Goal: Task Accomplishment & Management: Use online tool/utility

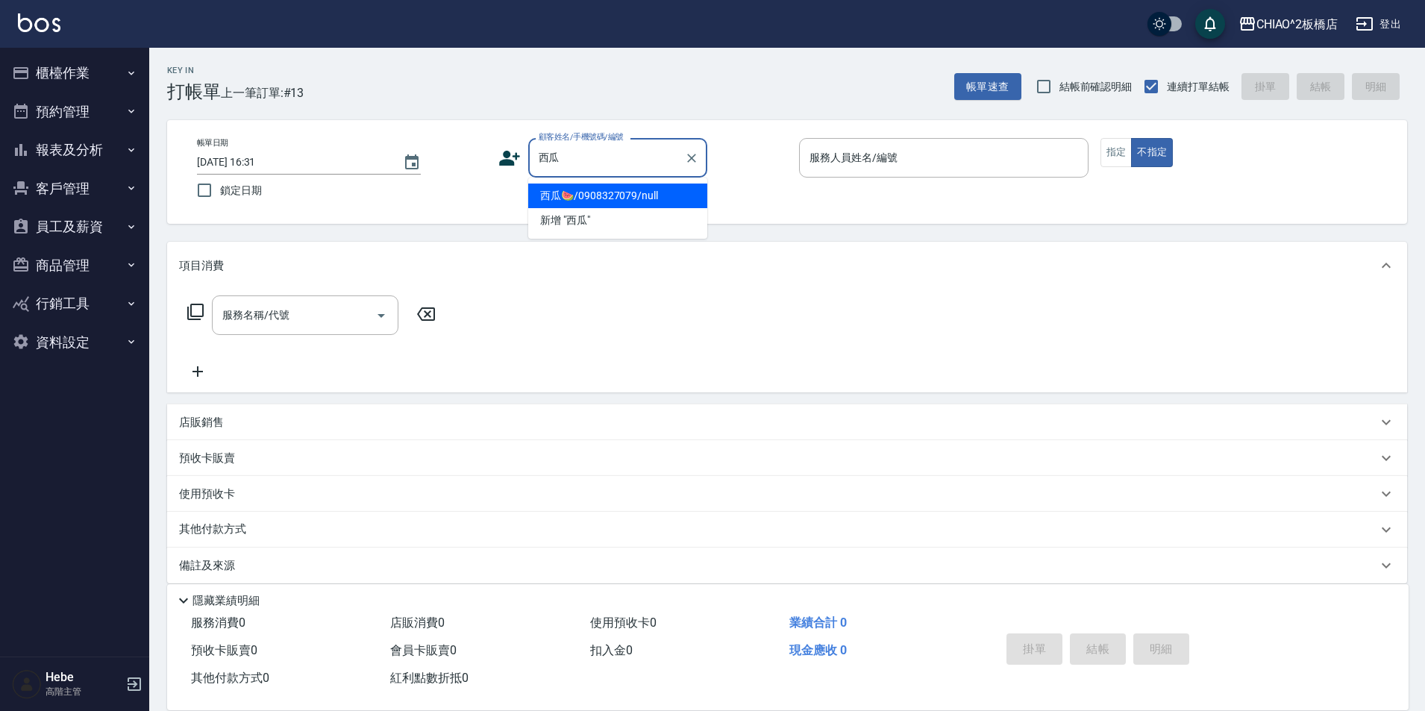
click at [592, 187] on li "西瓜🍉/0908327079/null" at bounding box center [617, 196] width 179 height 25
type input "西瓜🍉/0908327079/null"
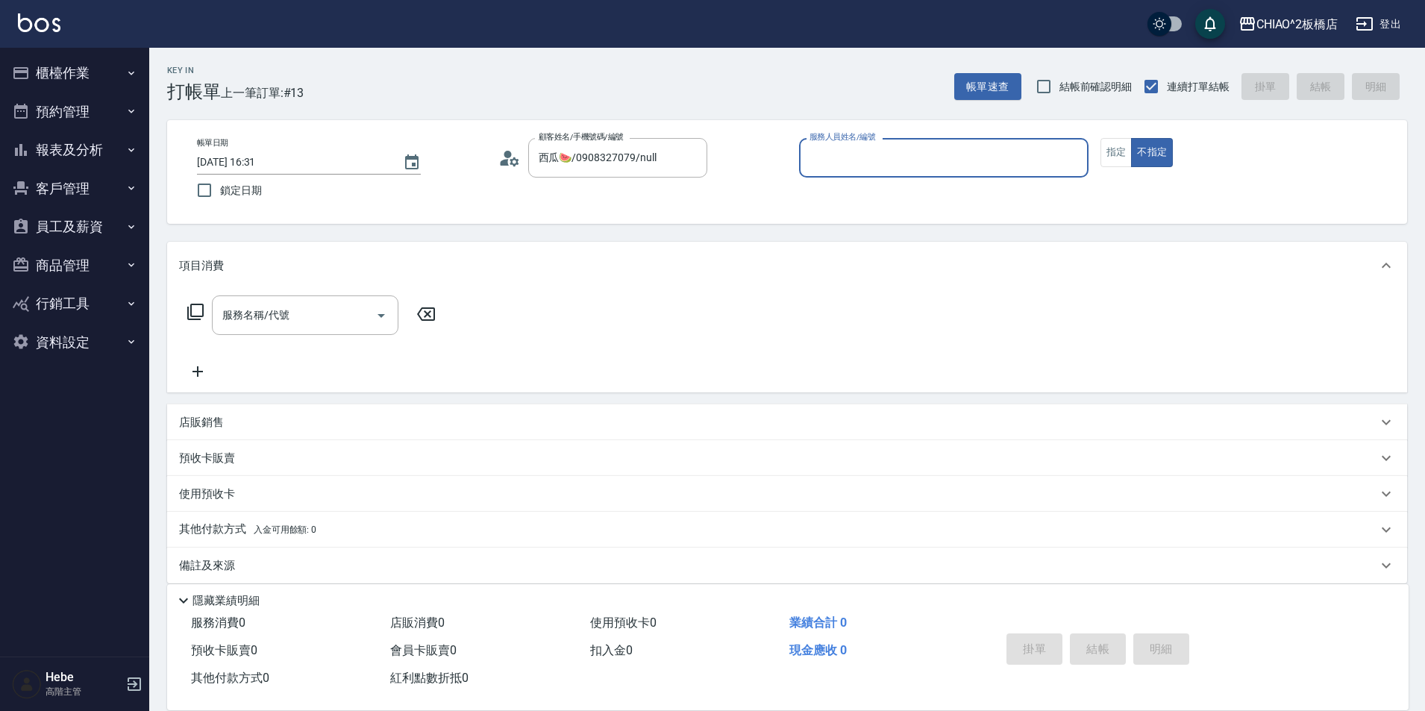
click at [840, 157] on input "服務人員姓名/編號" at bounding box center [944, 158] width 276 height 26
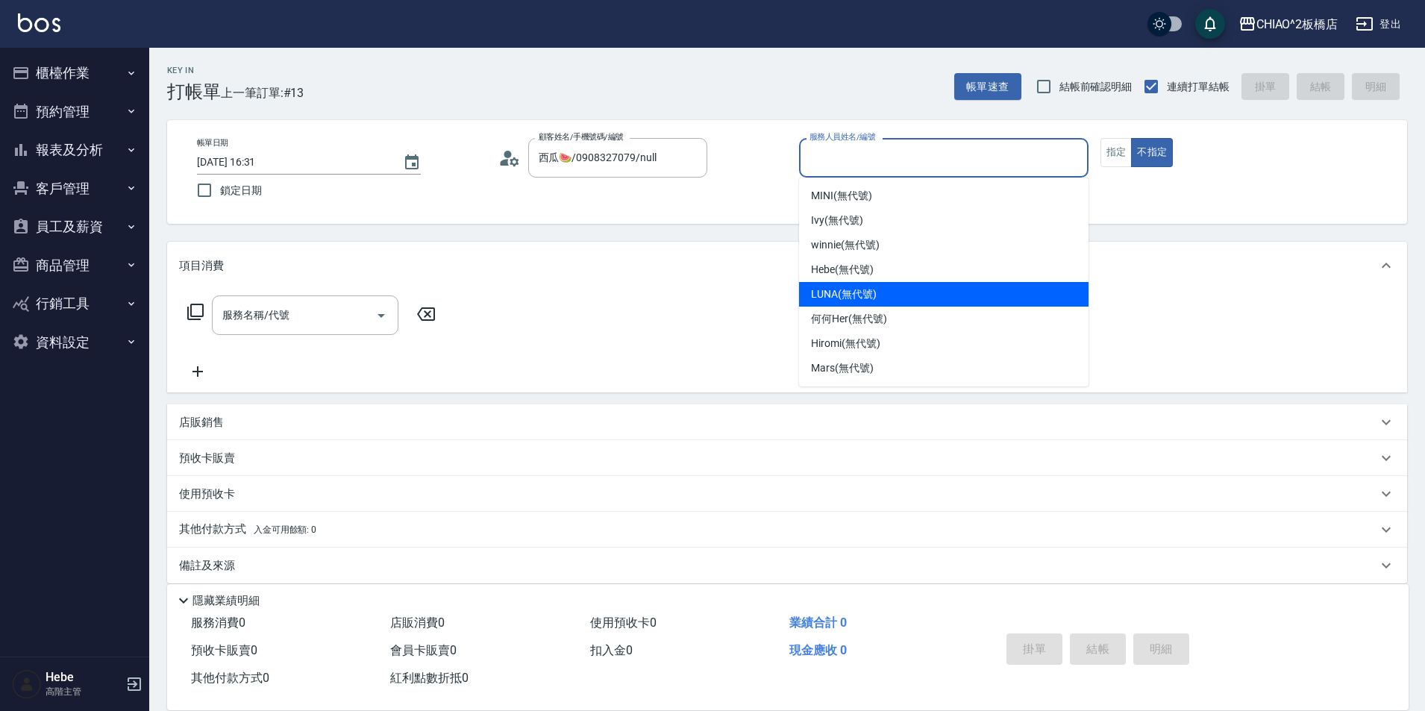
click at [853, 290] on span "LUNA (無代號)" at bounding box center [844, 295] width 66 height 16
type input "LUNA(無代號)"
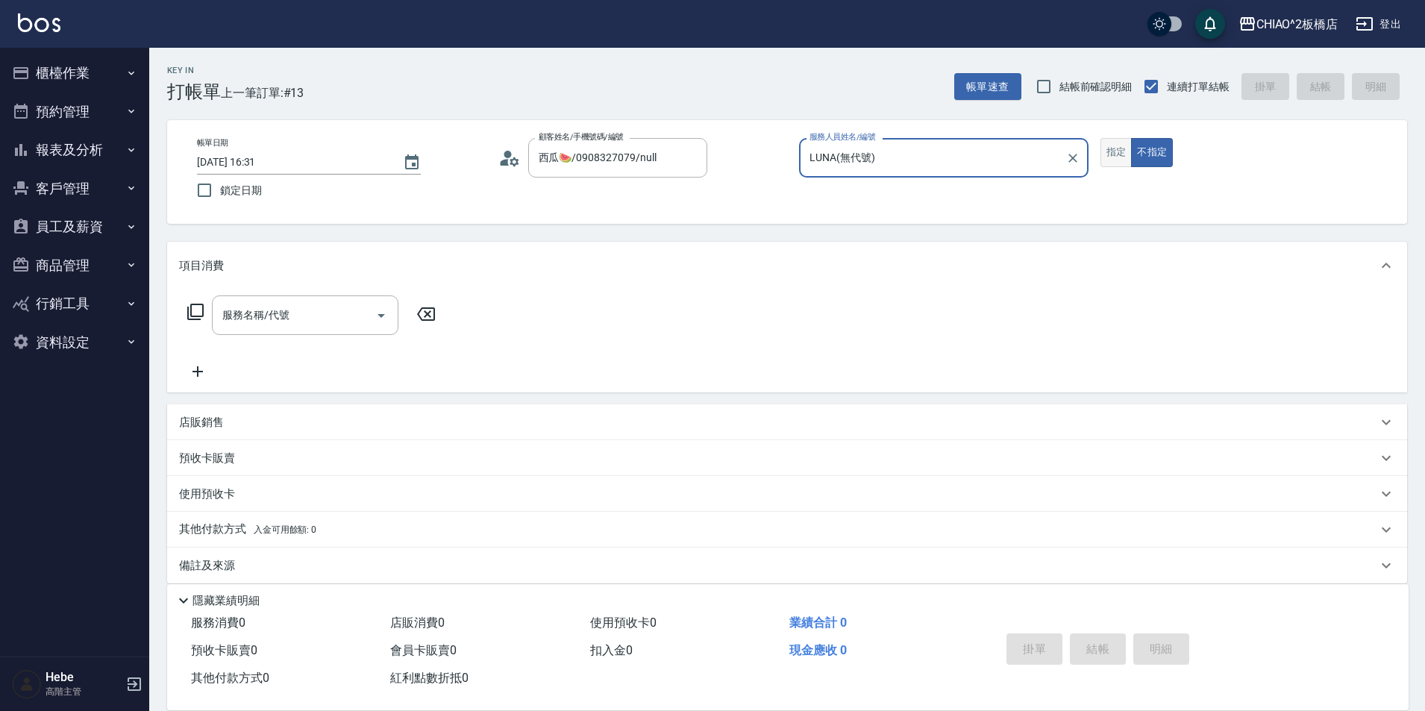
click at [1108, 153] on button "指定" at bounding box center [1117, 152] width 32 height 29
click at [320, 311] on input "服務名稱/代號" at bounding box center [294, 315] width 151 height 26
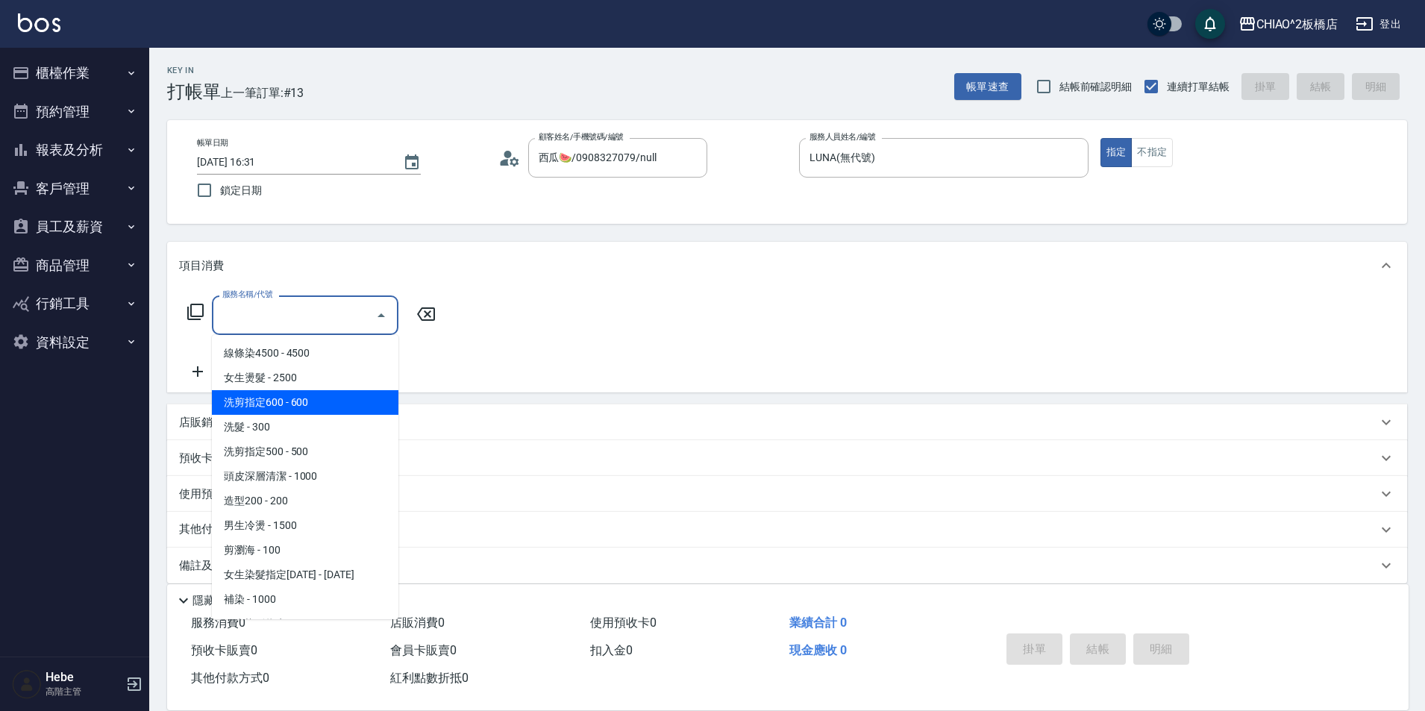
drag, startPoint x: 294, startPoint y: 403, endPoint x: 185, endPoint y: 370, distance: 113.8
click at [294, 402] on span "洗剪指定600 - 600" at bounding box center [305, 402] width 187 height 25
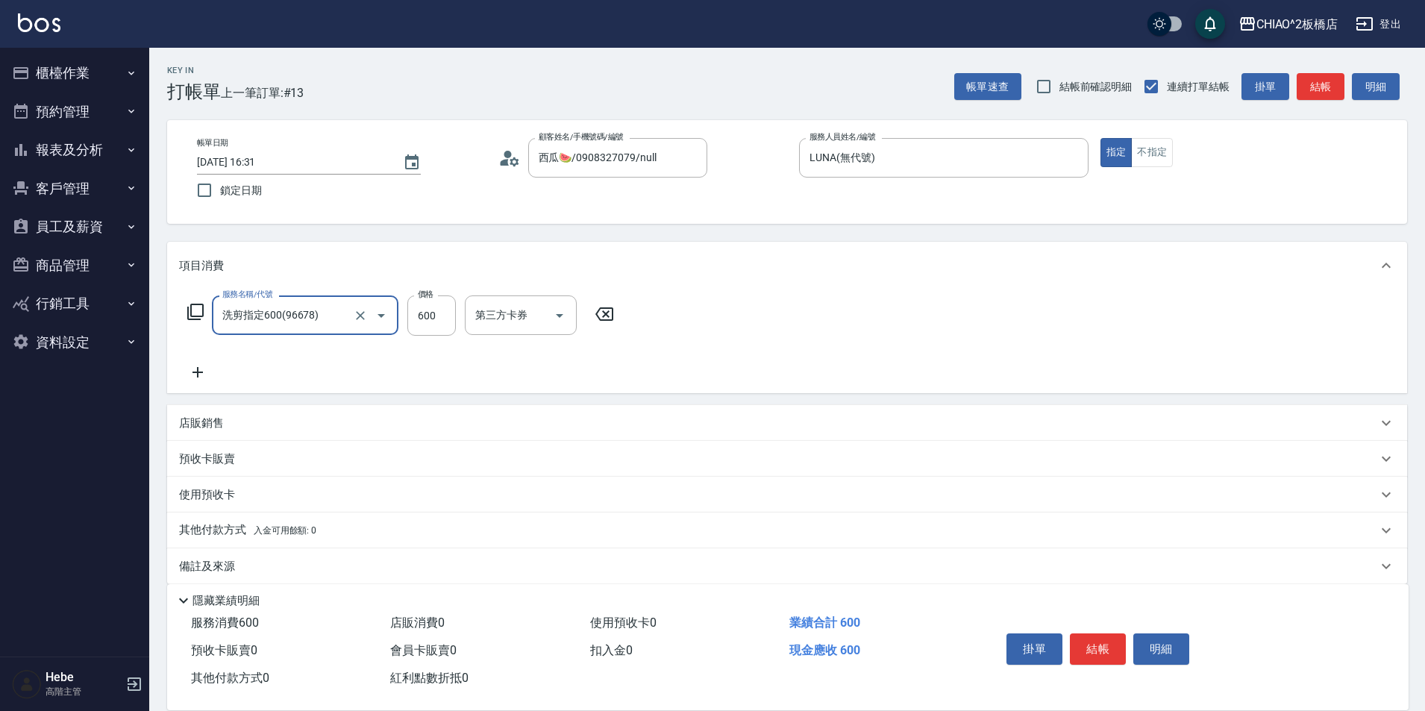
type input "洗剪指定600(96678)"
click at [198, 369] on icon at bounding box center [198, 372] width 10 height 10
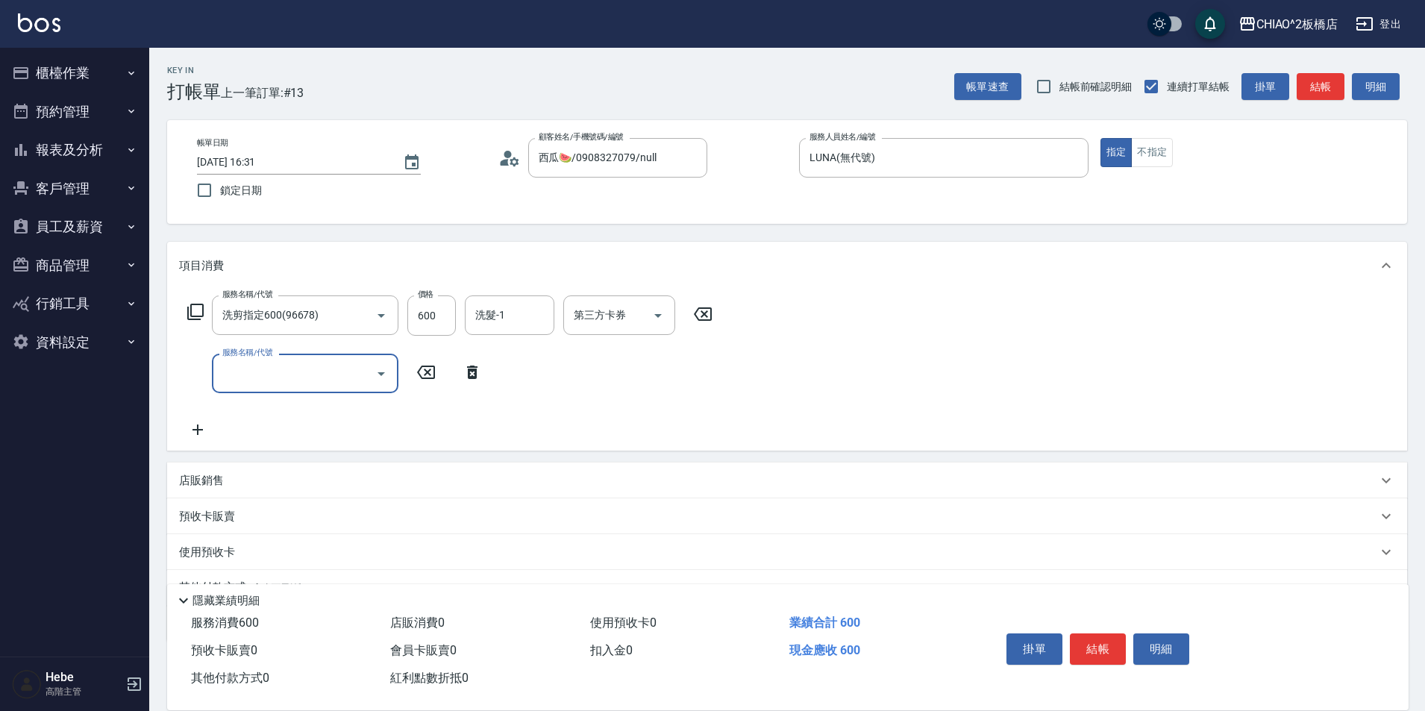
click at [252, 371] on input "服務名稱/代號" at bounding box center [294, 373] width 151 height 26
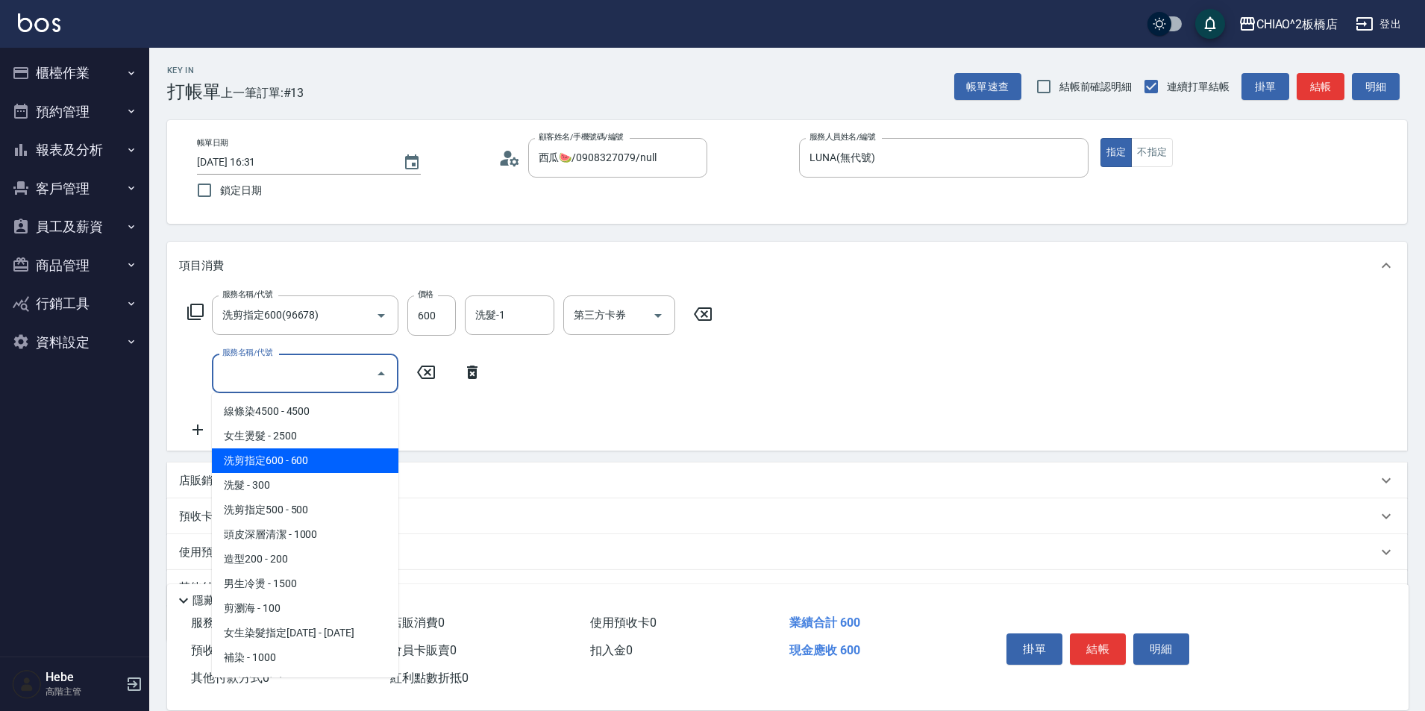
click at [272, 460] on span "洗剪指定600 - 600" at bounding box center [305, 461] width 187 height 25
type input "洗剪指定600(96678)"
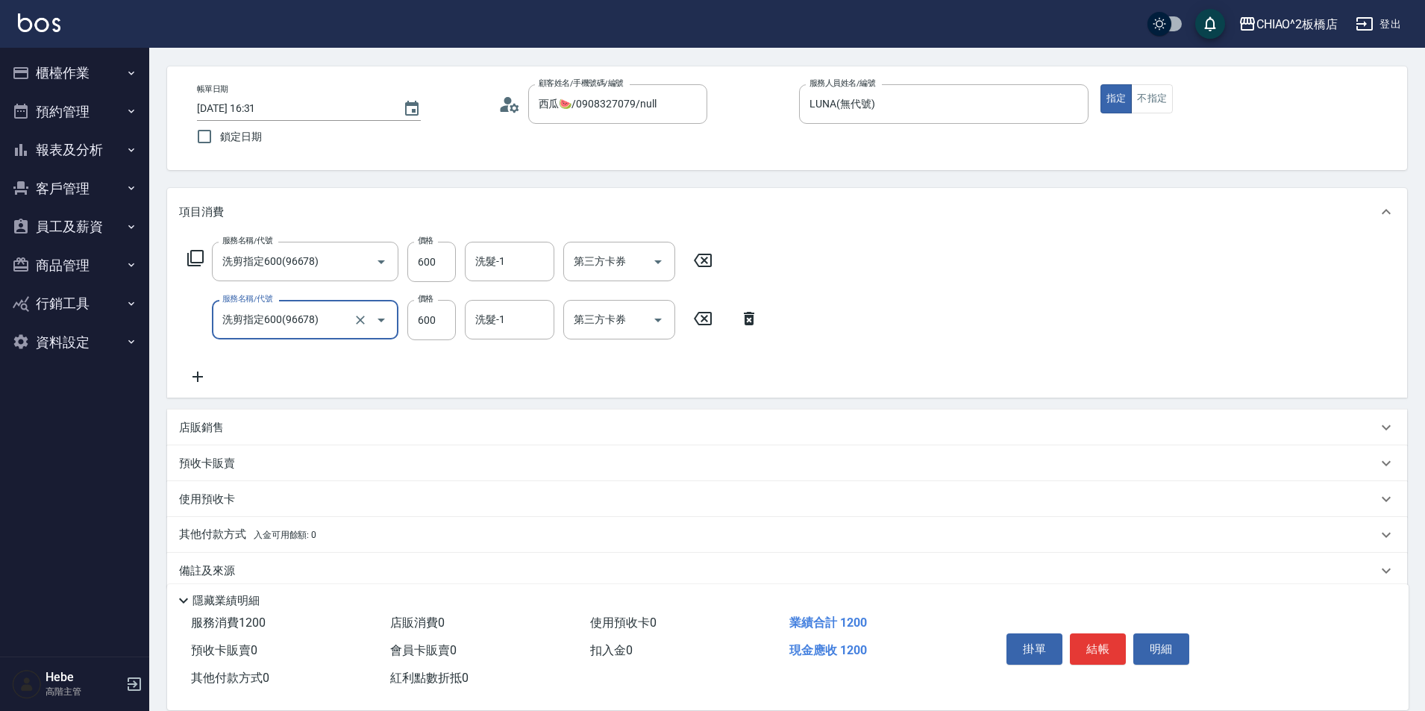
scroll to position [75, 0]
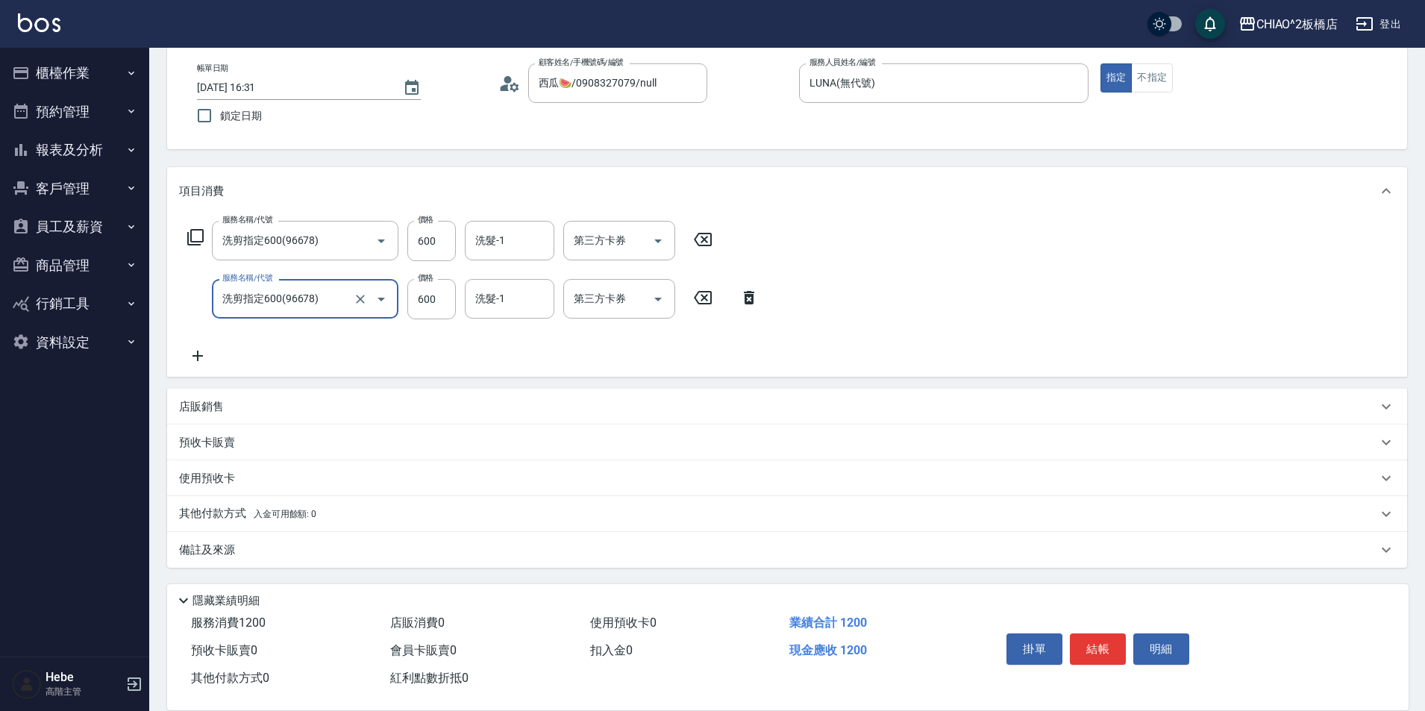
click at [214, 517] on p "其他付款方式 入金可用餘額: 0" at bounding box center [247, 514] width 137 height 16
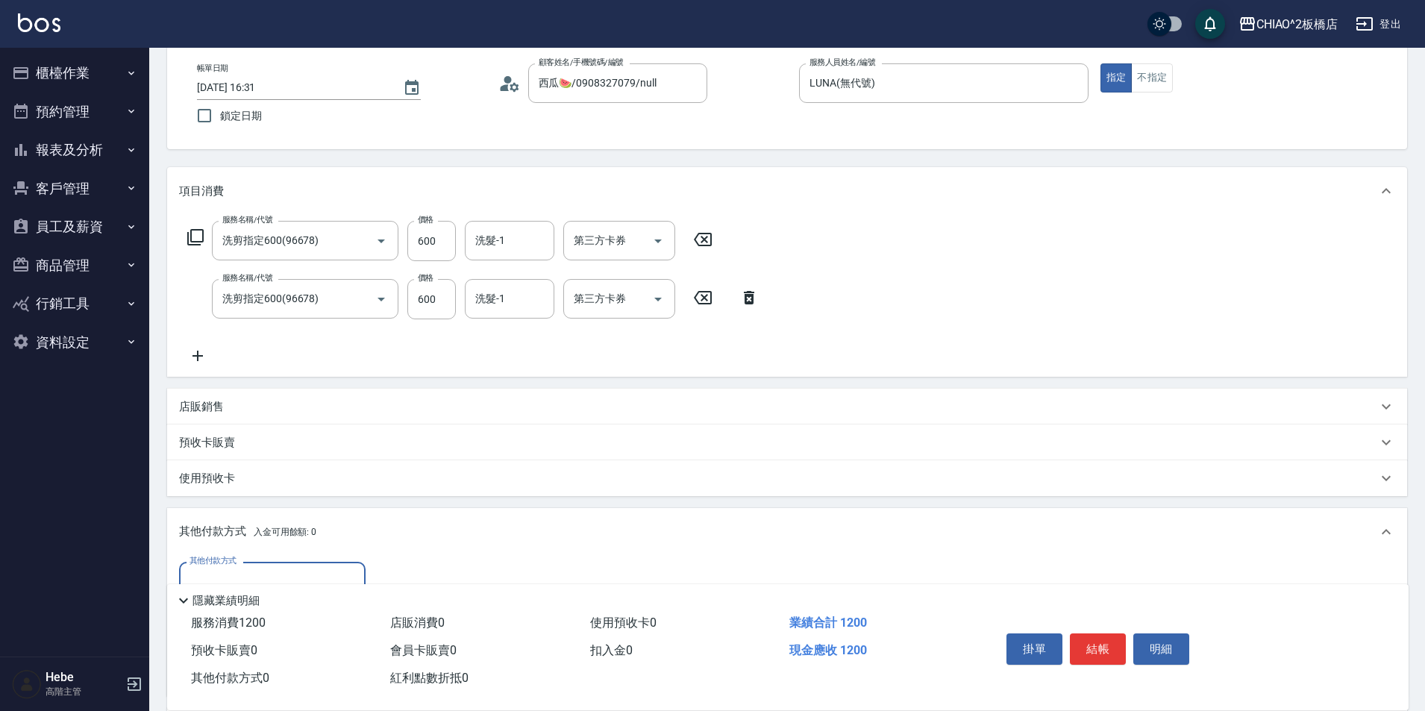
scroll to position [130, 0]
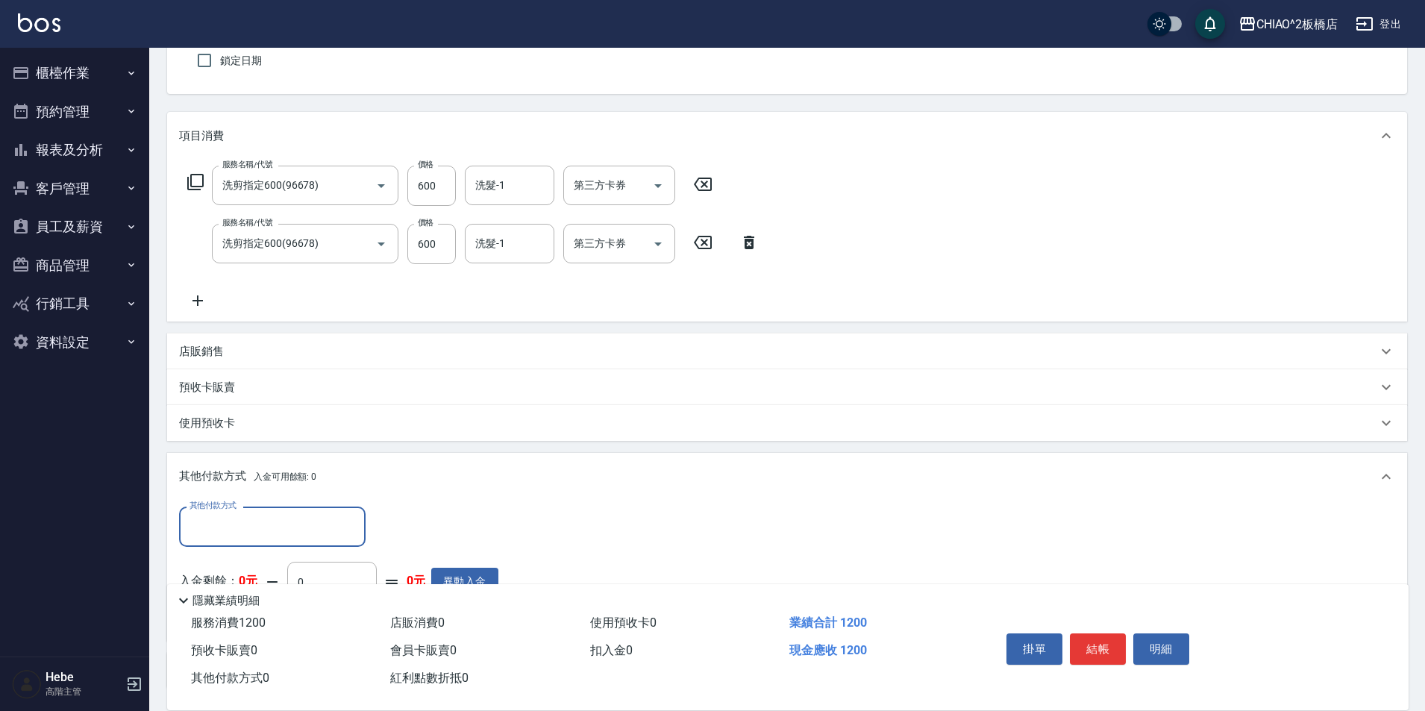
click at [227, 518] on input "其他付款方式" at bounding box center [272, 526] width 173 height 26
click at [233, 612] on span "轉帳" at bounding box center [272, 614] width 187 height 25
type input "轉帳"
type input "1200"
click at [1099, 640] on button "結帳" at bounding box center [1098, 649] width 56 height 31
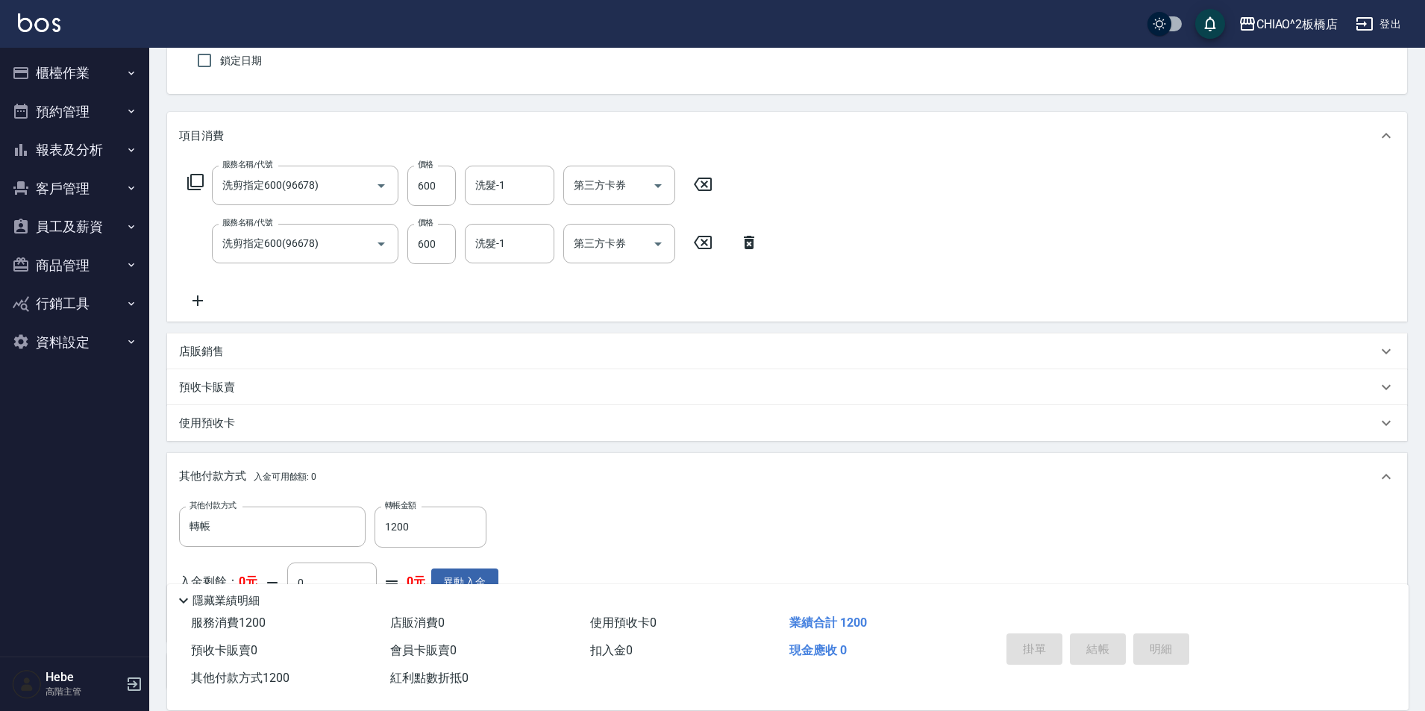
type input "[DATE] 18:00"
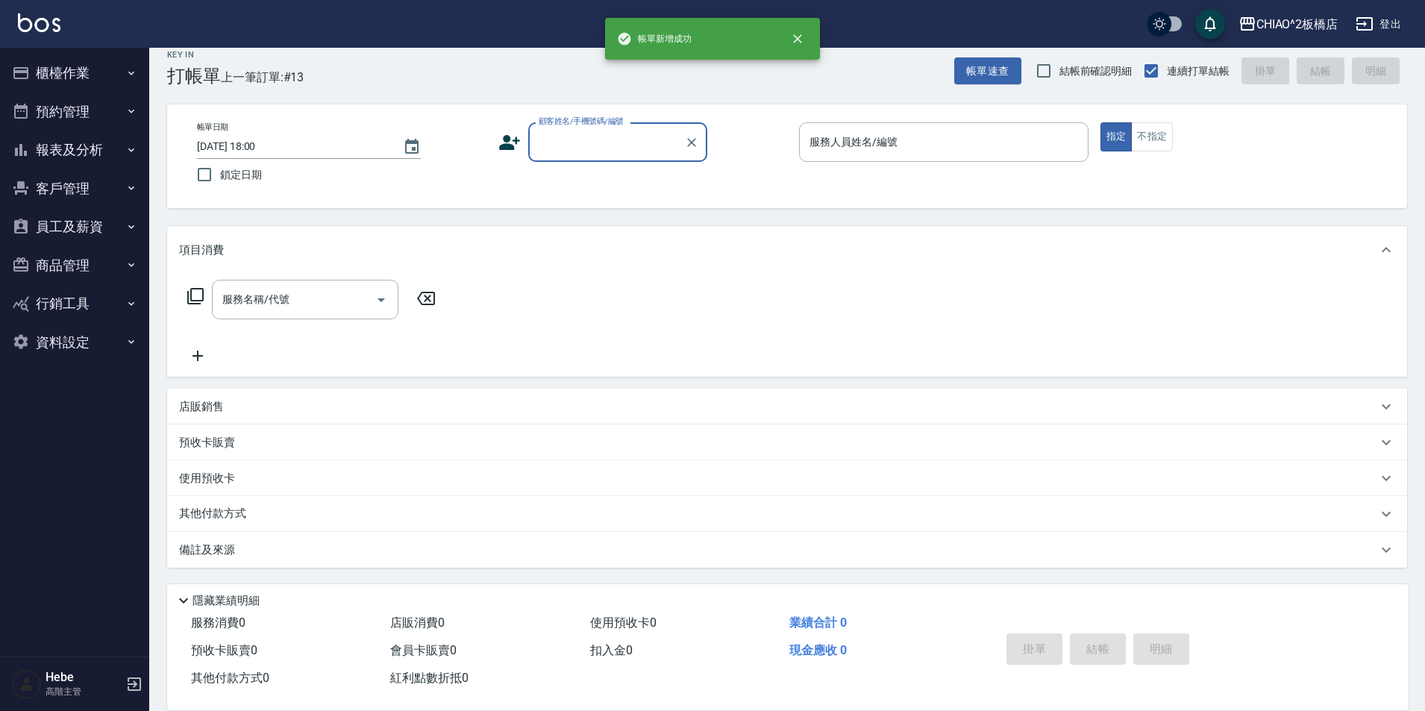
scroll to position [16, 0]
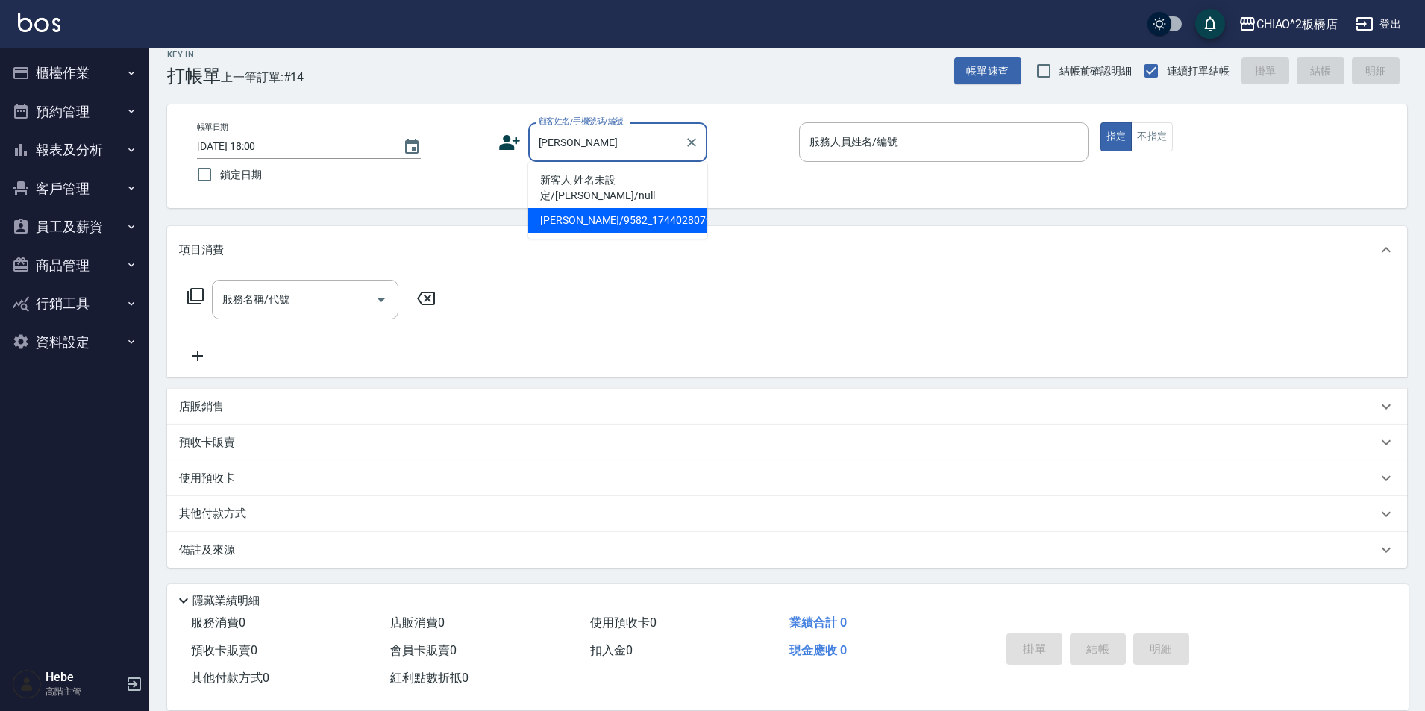
click at [611, 208] on li "[PERSON_NAME]/9582_1744028079/null" at bounding box center [617, 220] width 179 height 25
type input "[PERSON_NAME]/9582_1744028079/null"
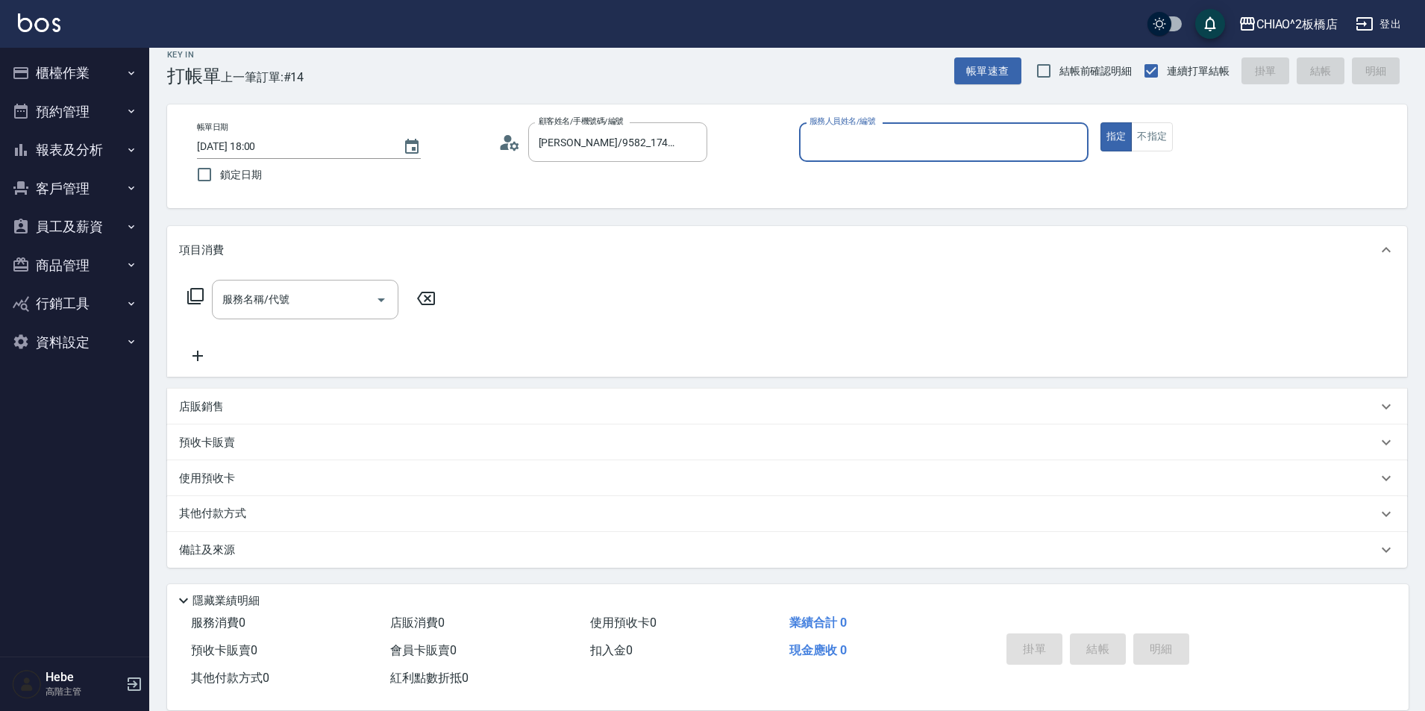
type input "何何Her (無代號)"
click at [305, 304] on input "服務名稱/代號" at bounding box center [294, 300] width 151 height 26
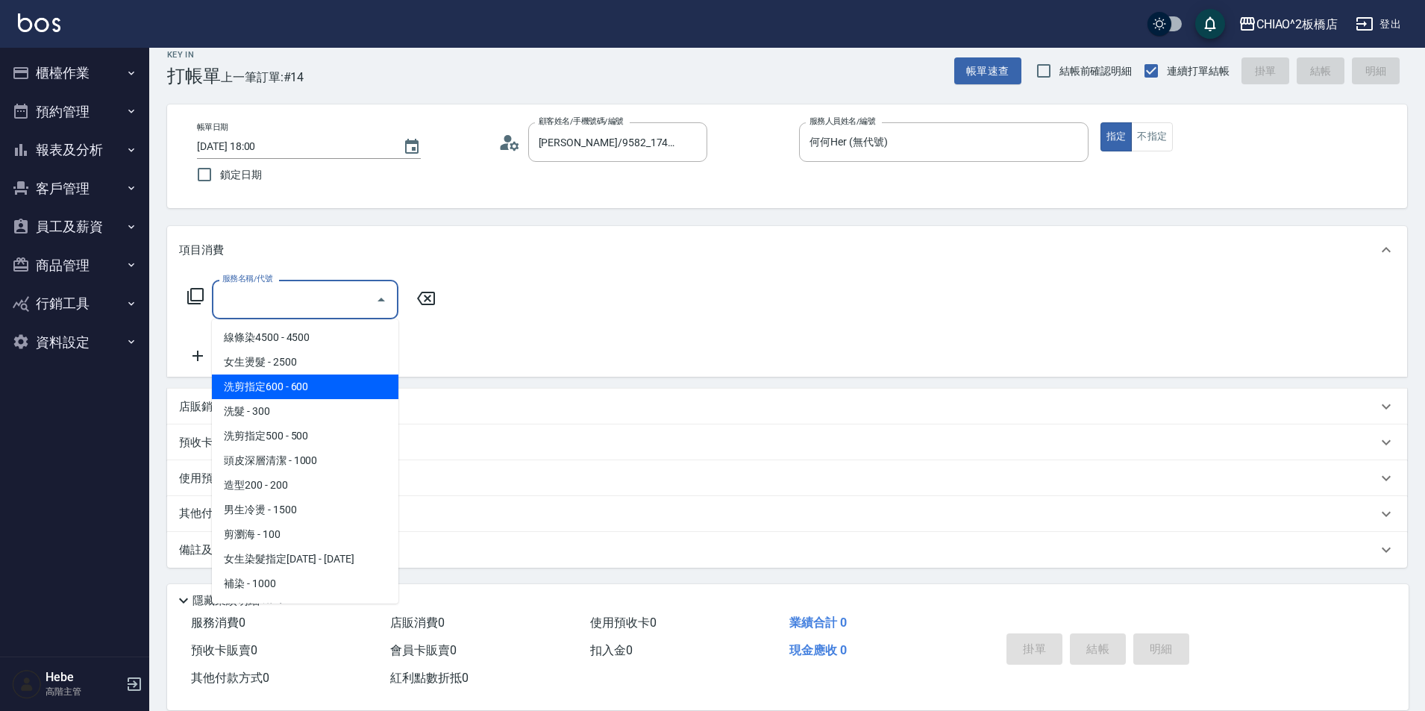
click at [301, 388] on span "洗剪指定600 - 600" at bounding box center [305, 387] width 187 height 25
type input "洗剪指定600(96678)"
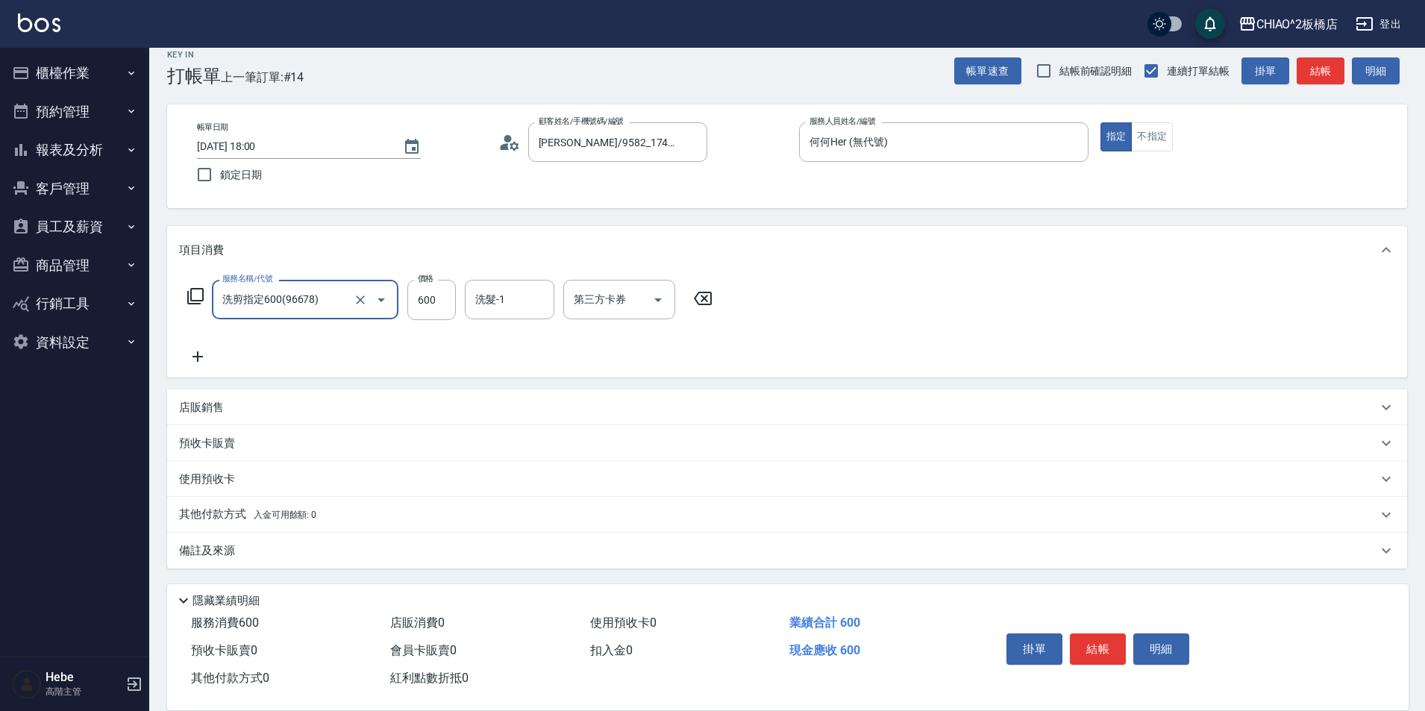
click at [193, 359] on icon at bounding box center [197, 357] width 37 height 18
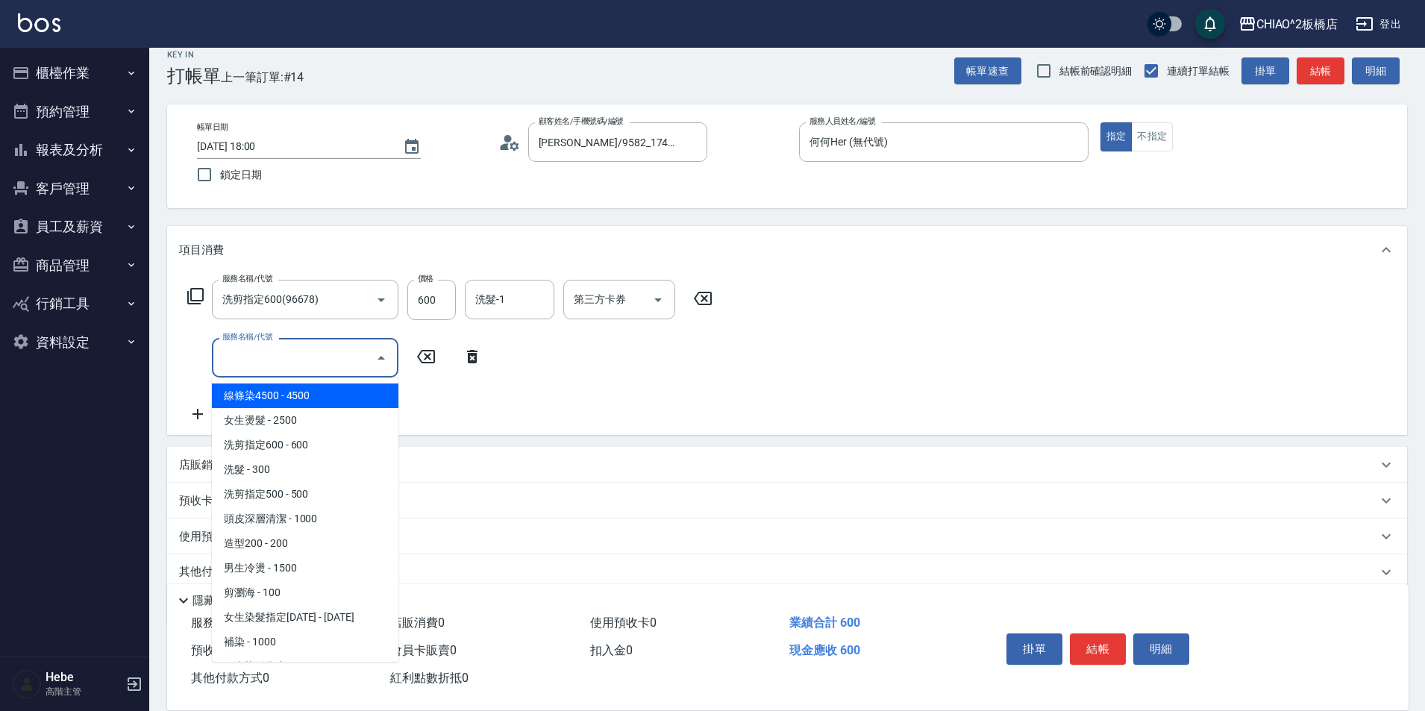
click at [241, 354] on input "服務名稱/代號" at bounding box center [294, 358] width 151 height 26
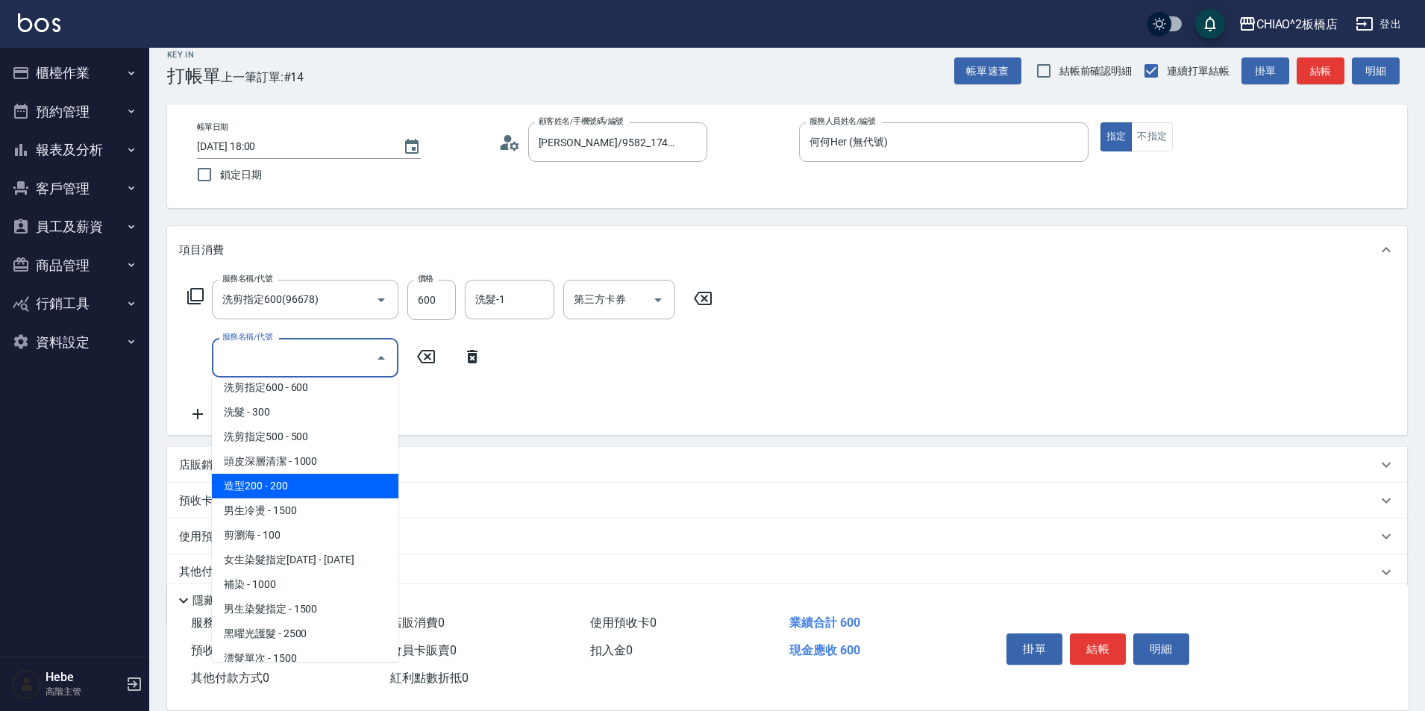
scroll to position [75, 0]
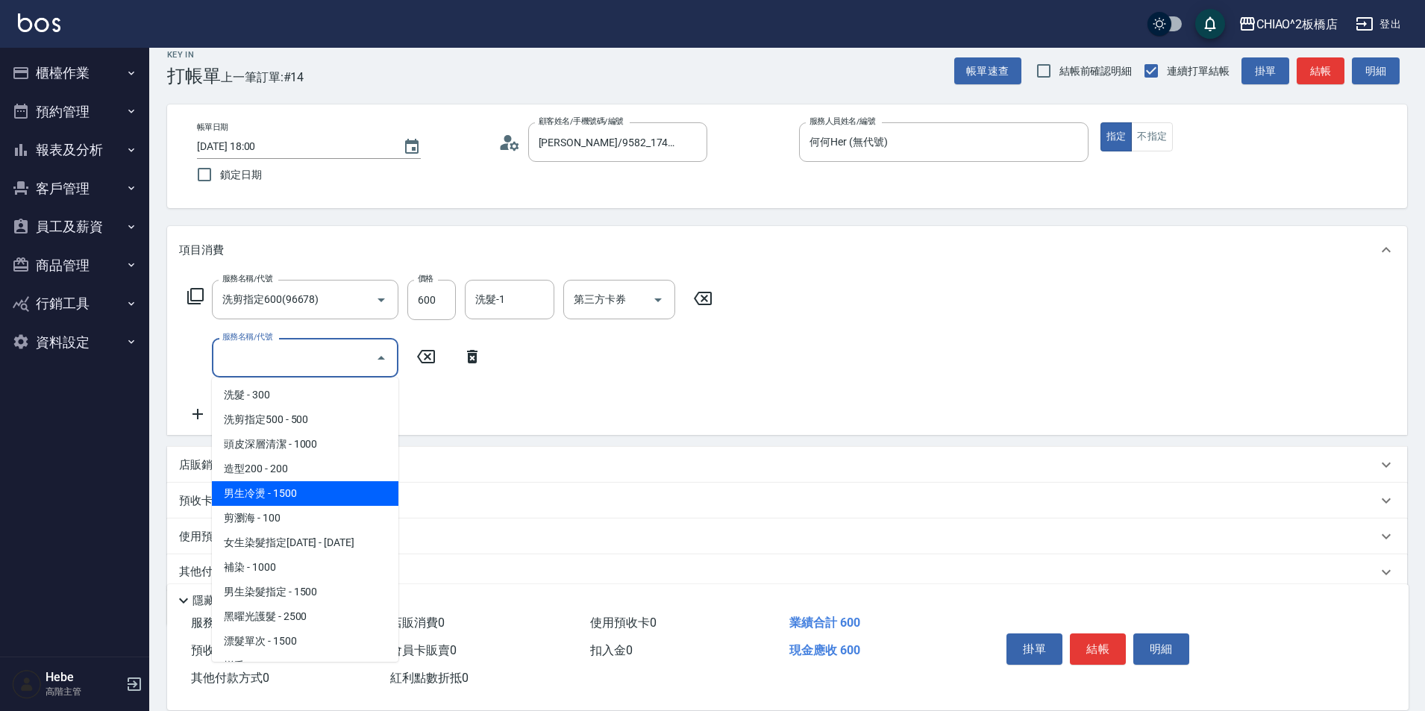
click at [287, 500] on span "男生冷燙 - 1500" at bounding box center [305, 493] width 187 height 25
type input "男生冷燙(96688)"
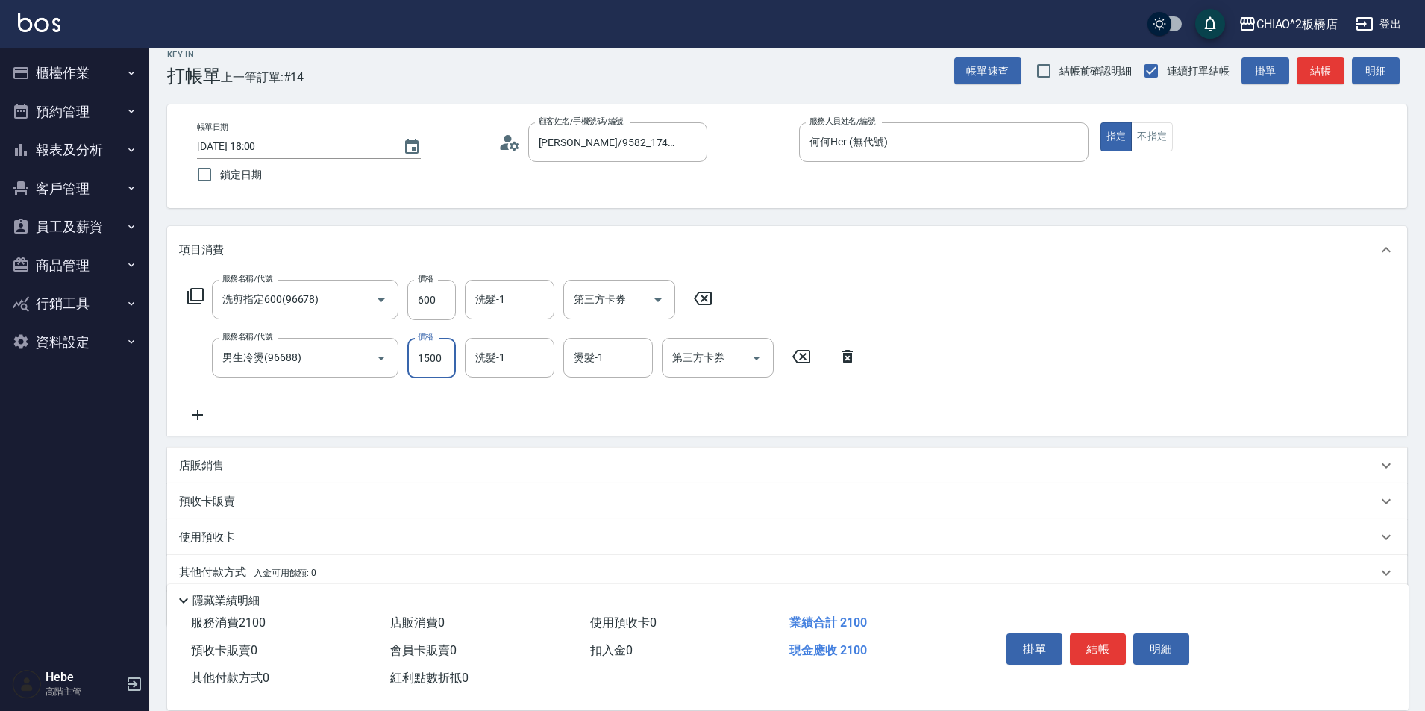
click at [430, 344] on input "1500" at bounding box center [431, 358] width 49 height 40
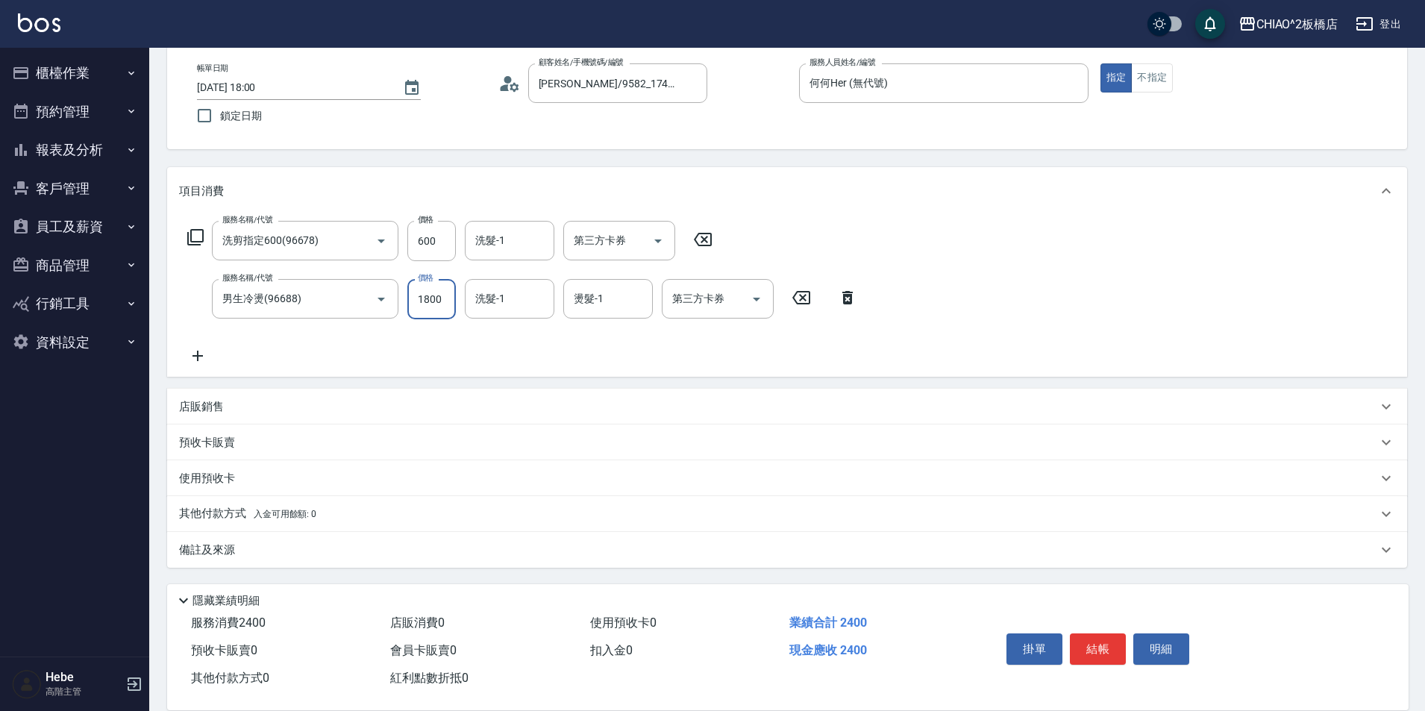
type input "1800"
click at [231, 514] on p "其他付款方式 入金可用餘額: 0" at bounding box center [247, 514] width 137 height 16
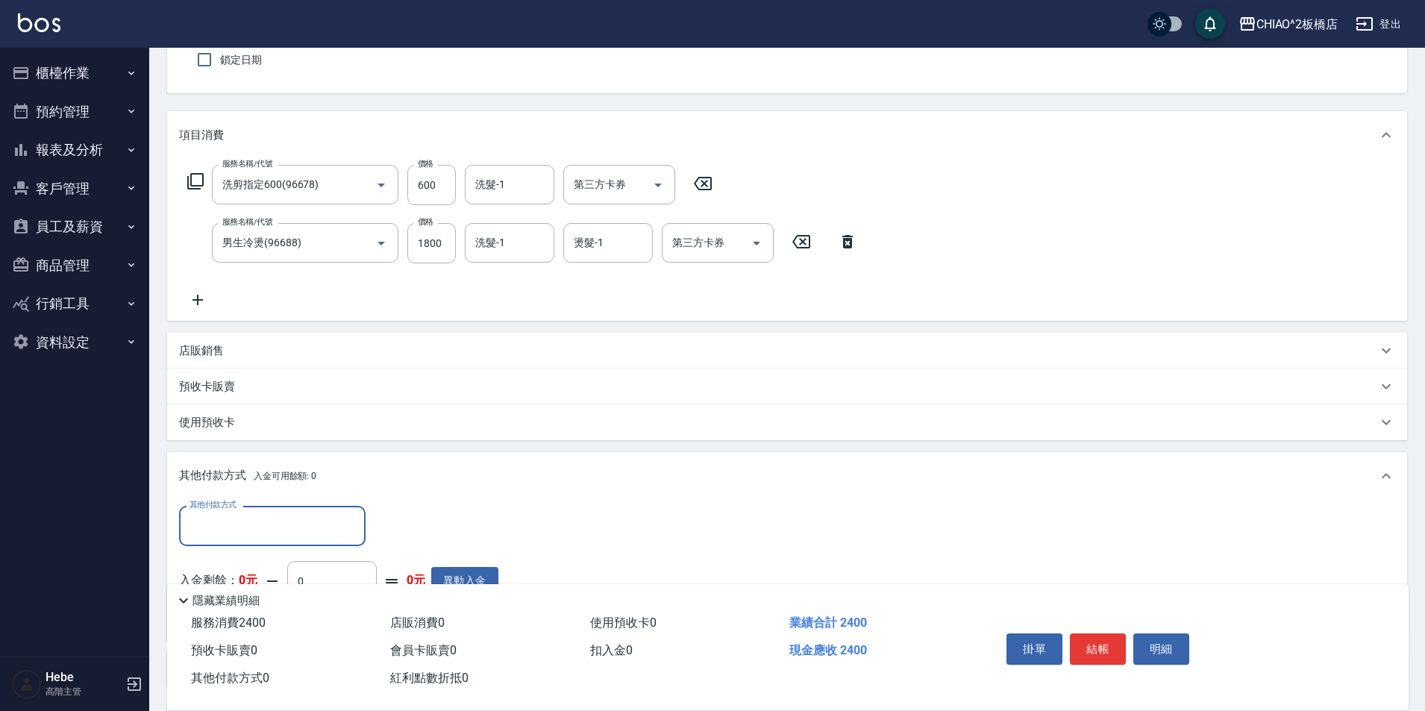
scroll to position [152, 0]
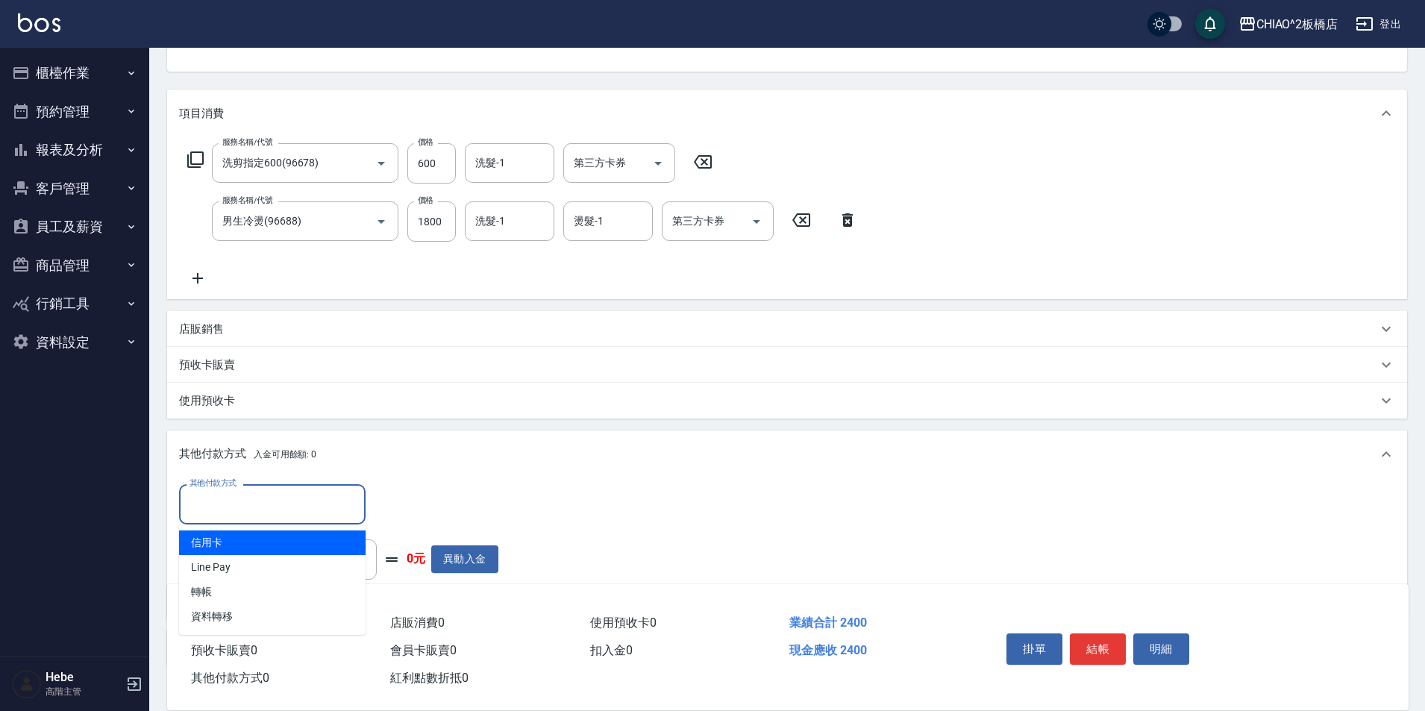
click at [231, 497] on input "其他付款方式" at bounding box center [272, 504] width 173 height 26
click at [228, 540] on span "信用卡" at bounding box center [272, 543] width 187 height 25
type input "信用卡"
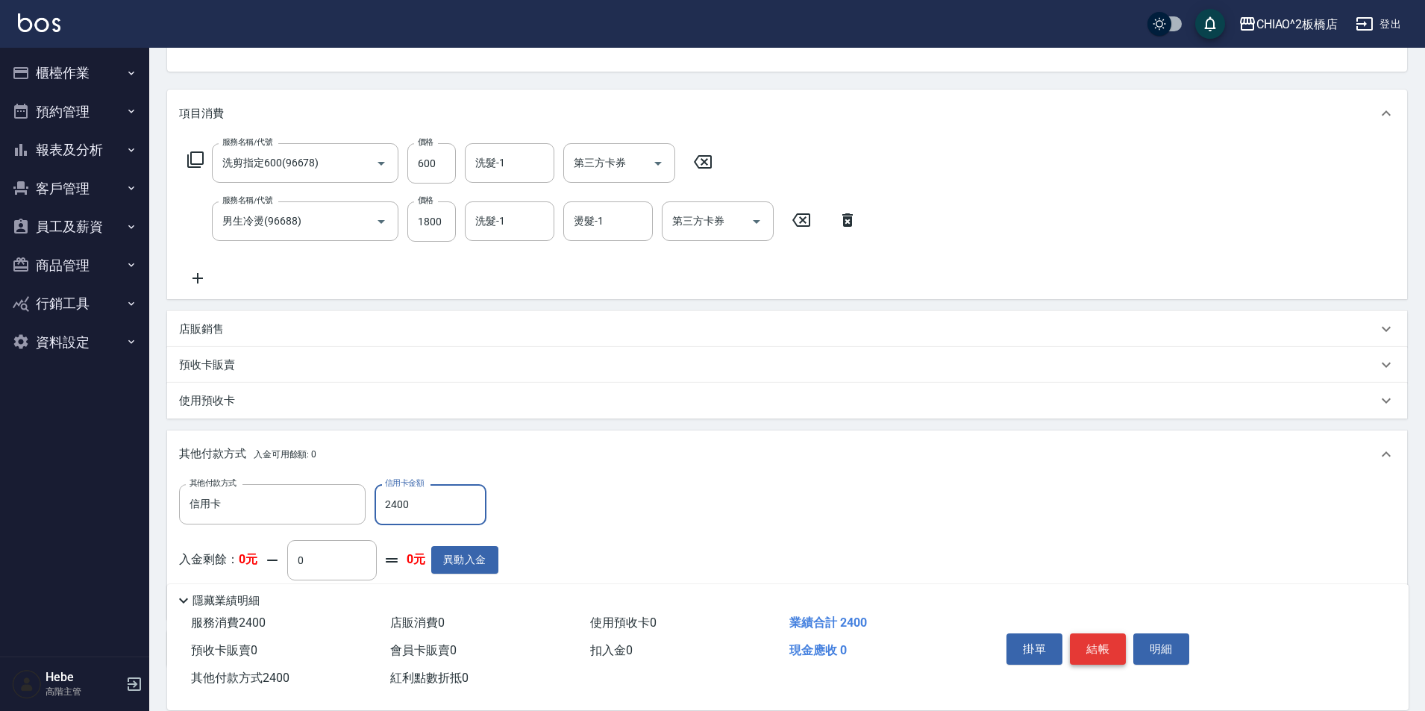
type input "2400"
click at [1108, 643] on button "結帳" at bounding box center [1098, 649] width 56 height 31
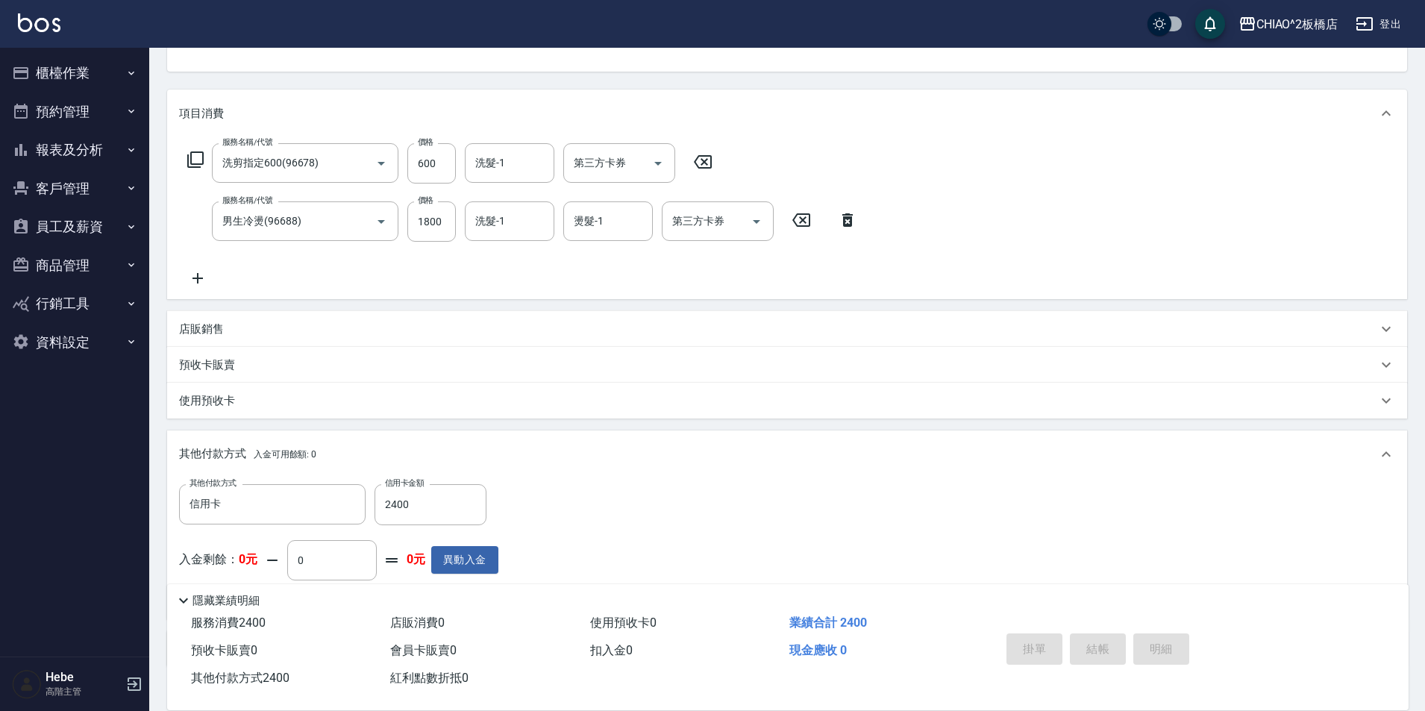
type input "[DATE] 18:01"
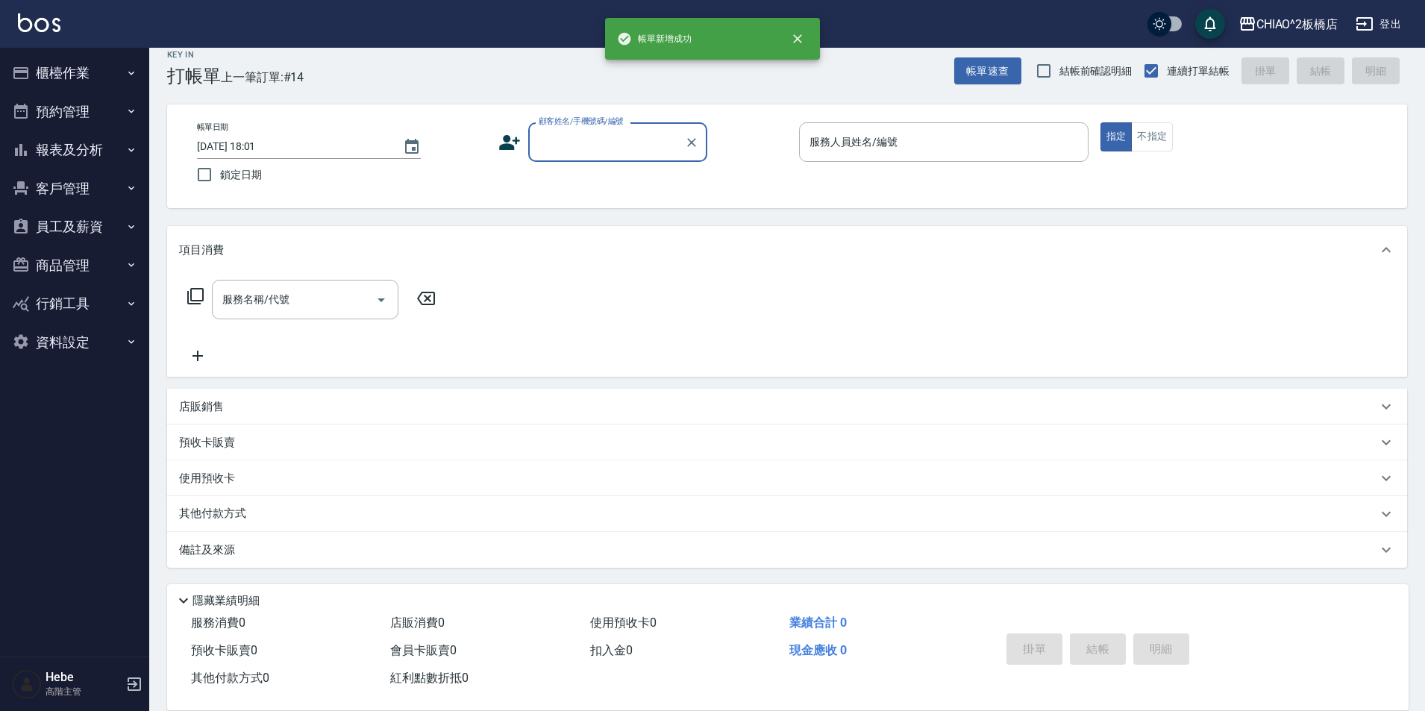
scroll to position [0, 0]
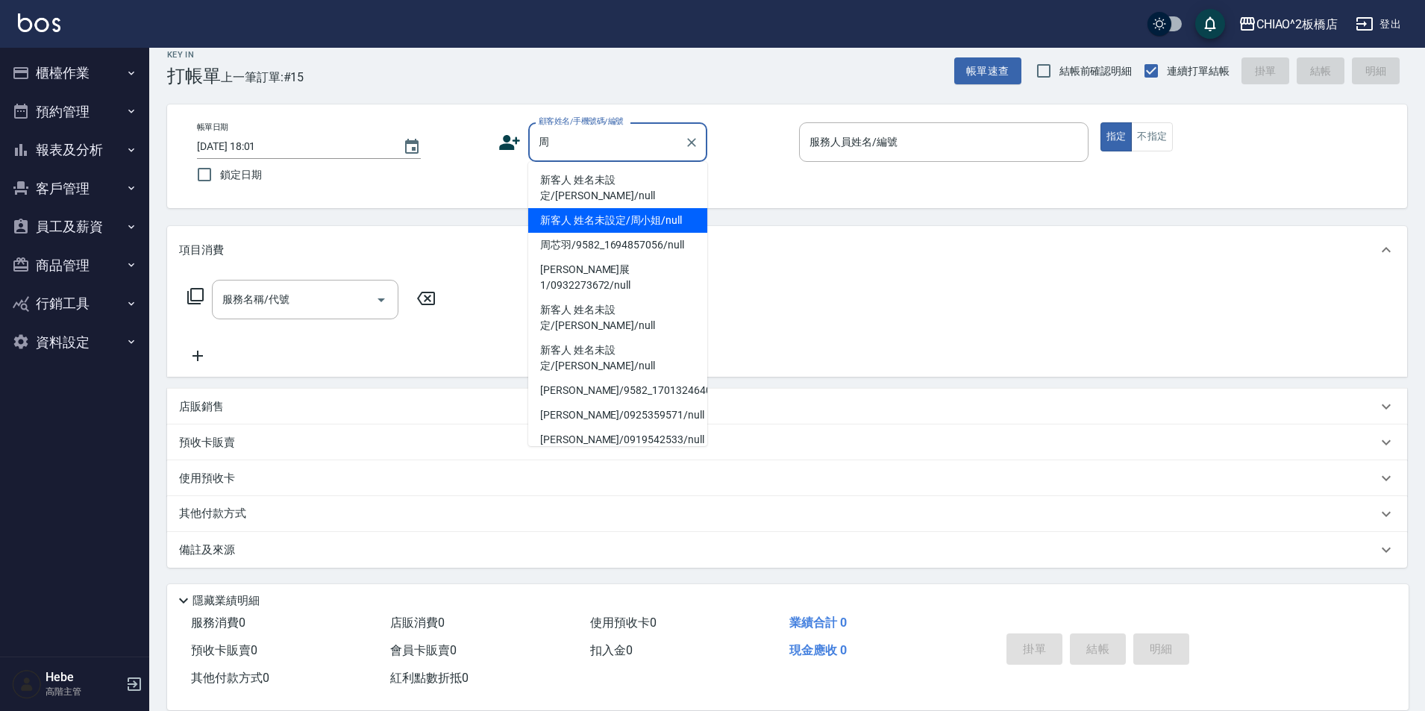
click at [613, 208] on li "新客人 姓名未設定/周小姐/null" at bounding box center [617, 220] width 179 height 25
type input "新客人 姓名未設定/周小姐/null"
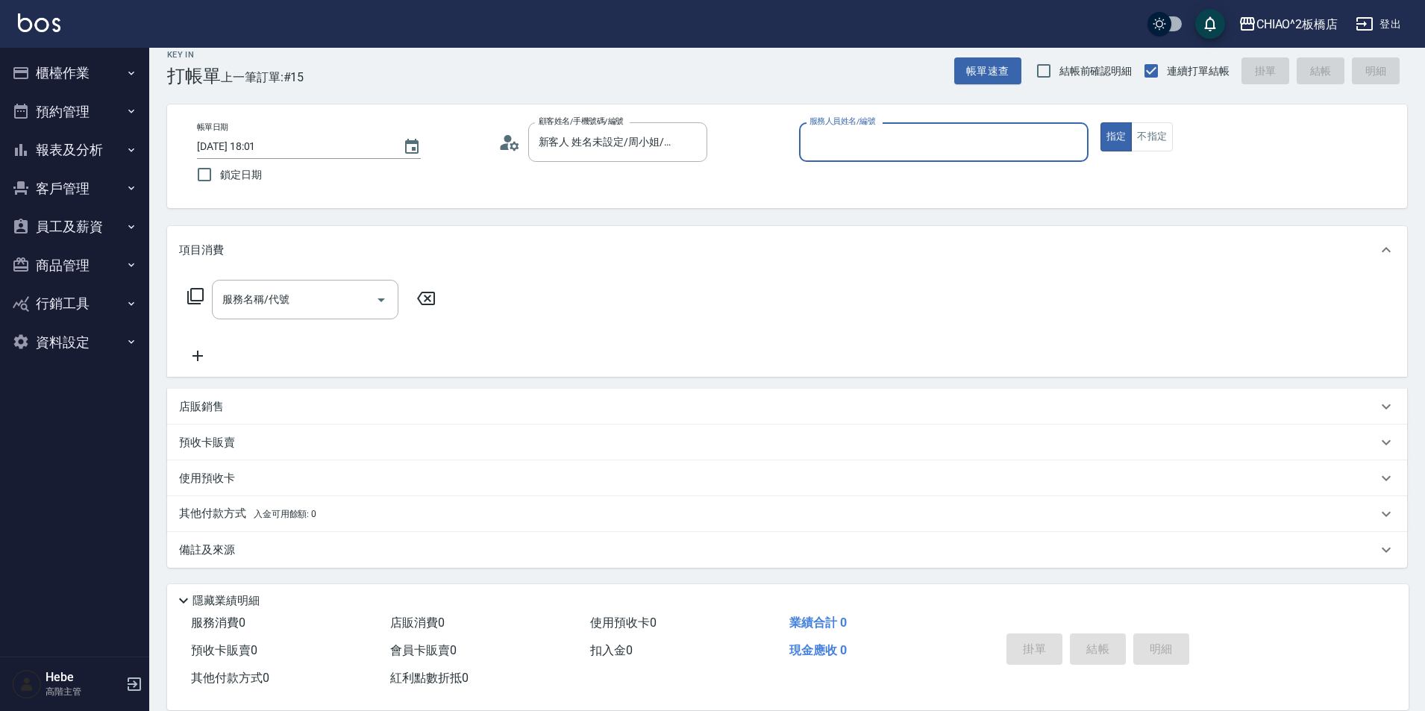
click at [890, 150] on input "服務人員姓名/編號" at bounding box center [944, 142] width 276 height 26
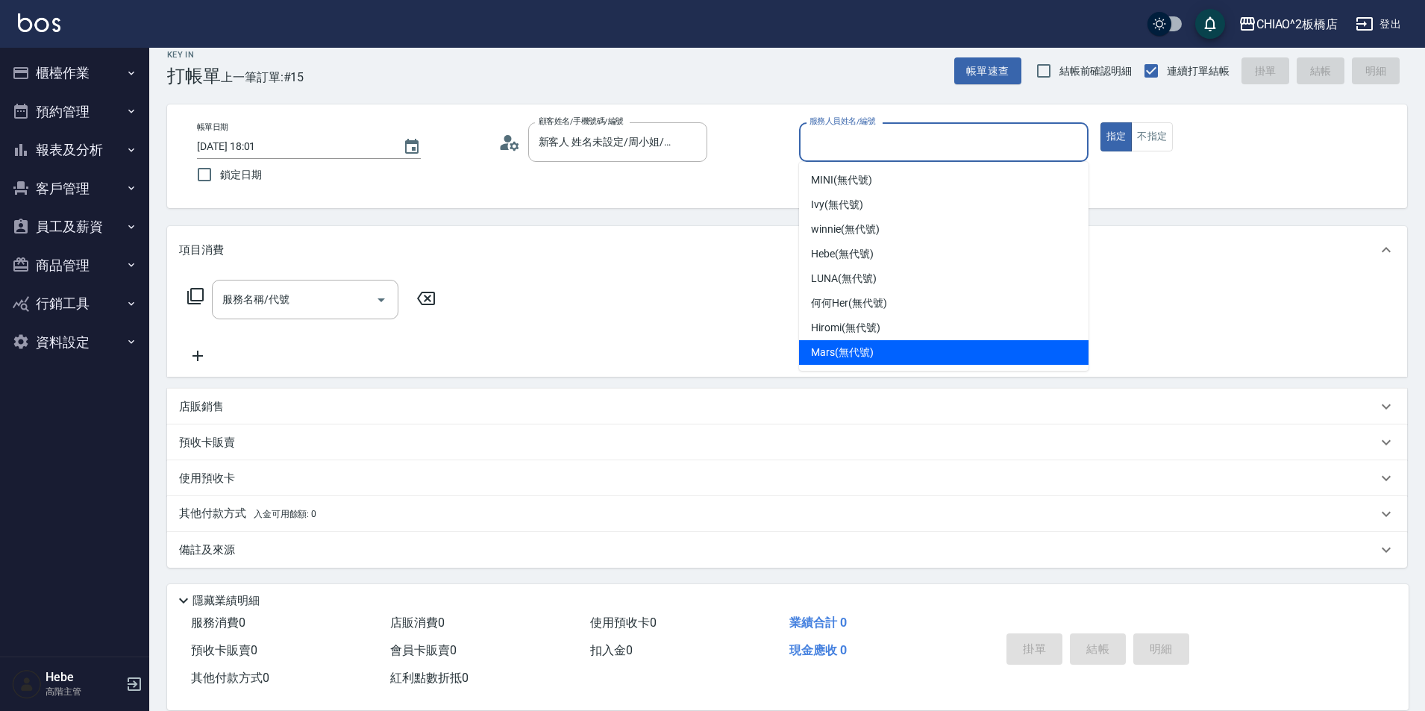
click at [858, 351] on span "Mars (無代號)" at bounding box center [842, 353] width 63 height 16
type input "Mars(無代號)"
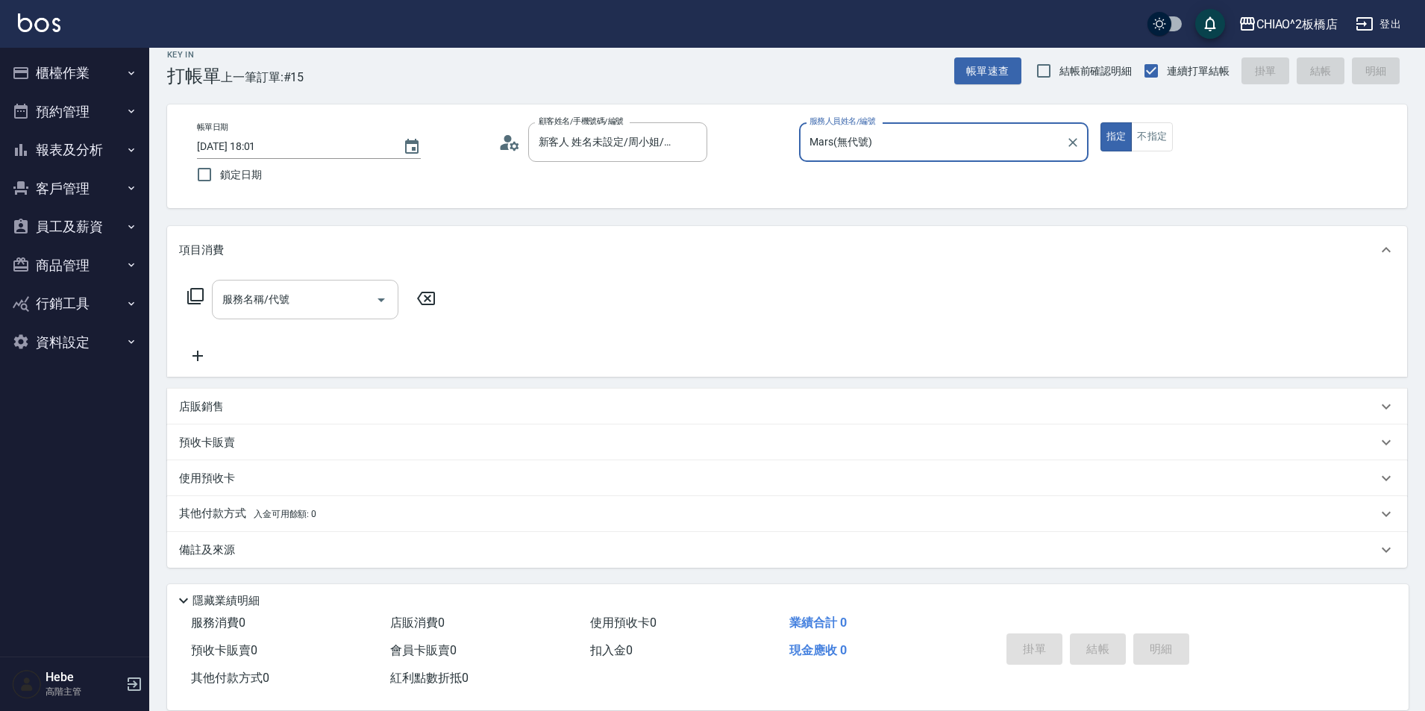
click at [369, 297] on input "服務名稱/代號" at bounding box center [294, 300] width 151 height 26
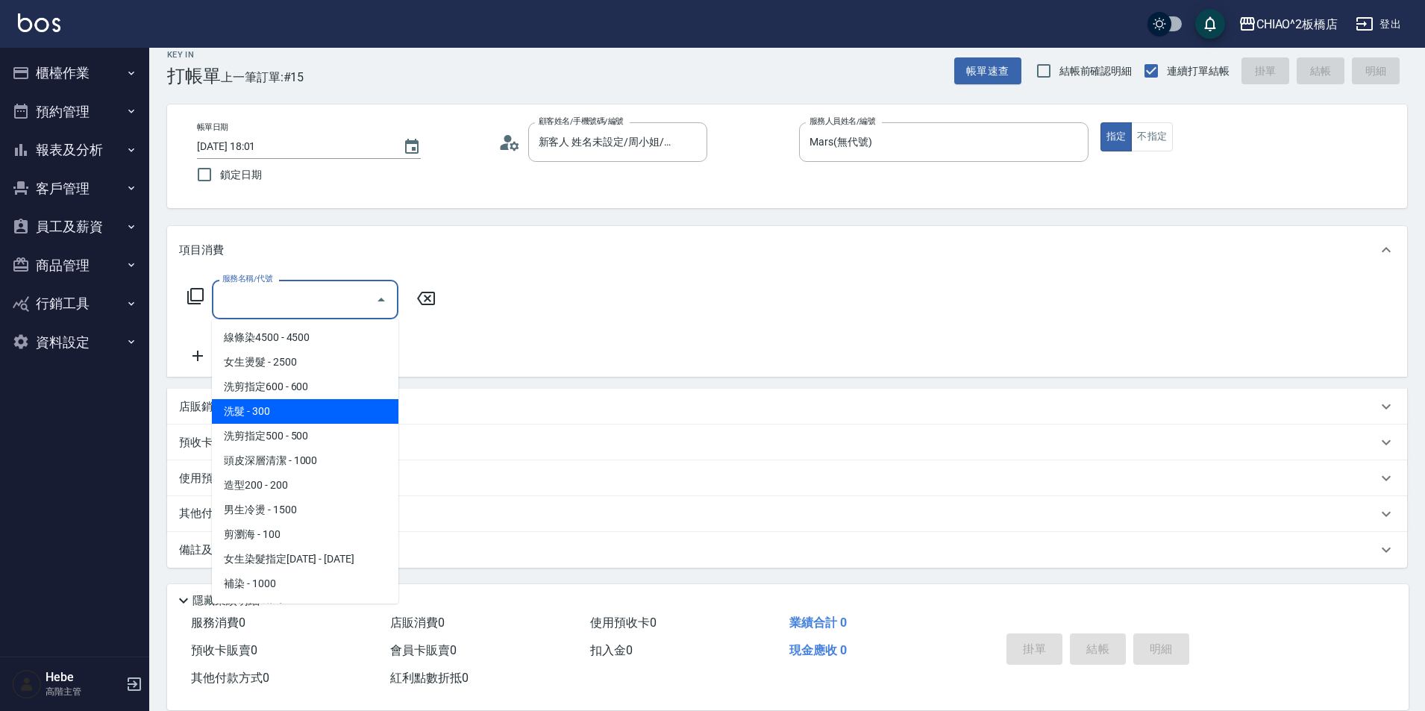
click at [303, 409] on span "洗髮 - 300" at bounding box center [305, 411] width 187 height 25
type input "洗髮(96679)"
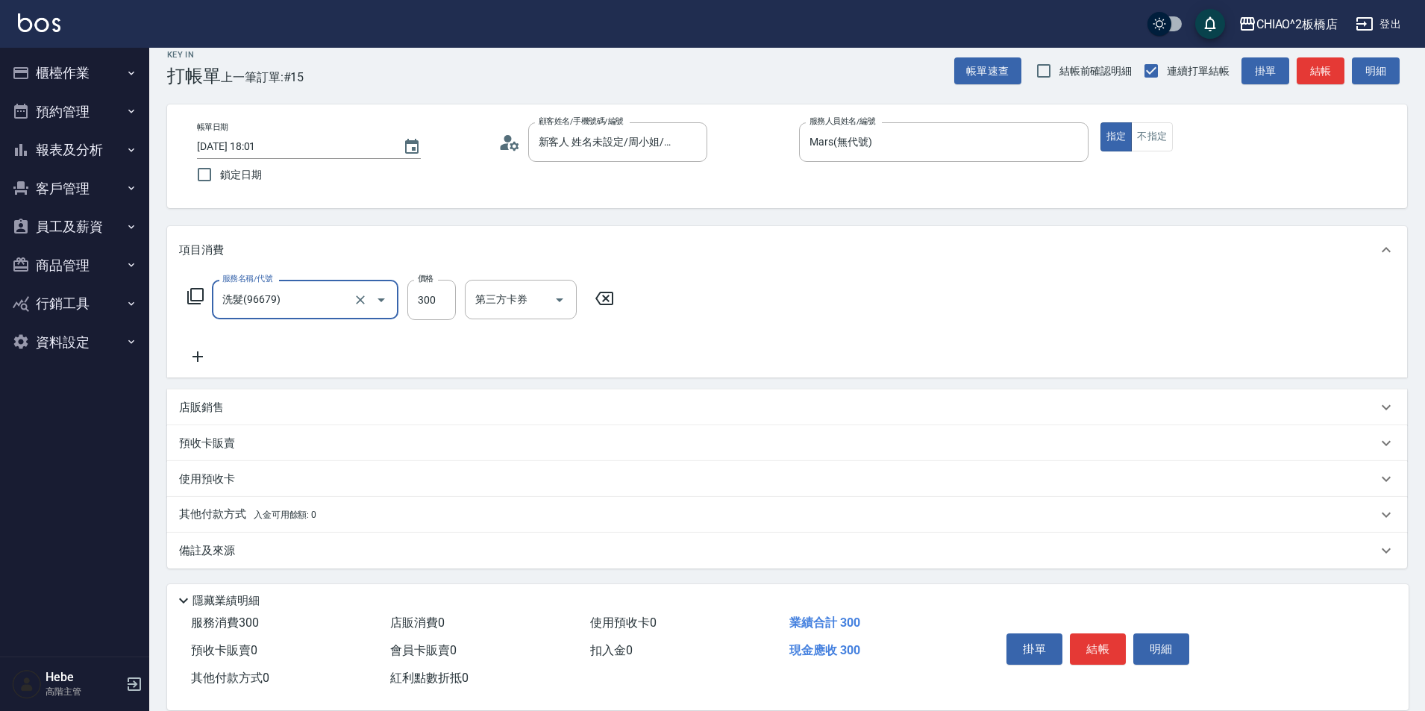
click at [192, 352] on icon at bounding box center [197, 357] width 37 height 18
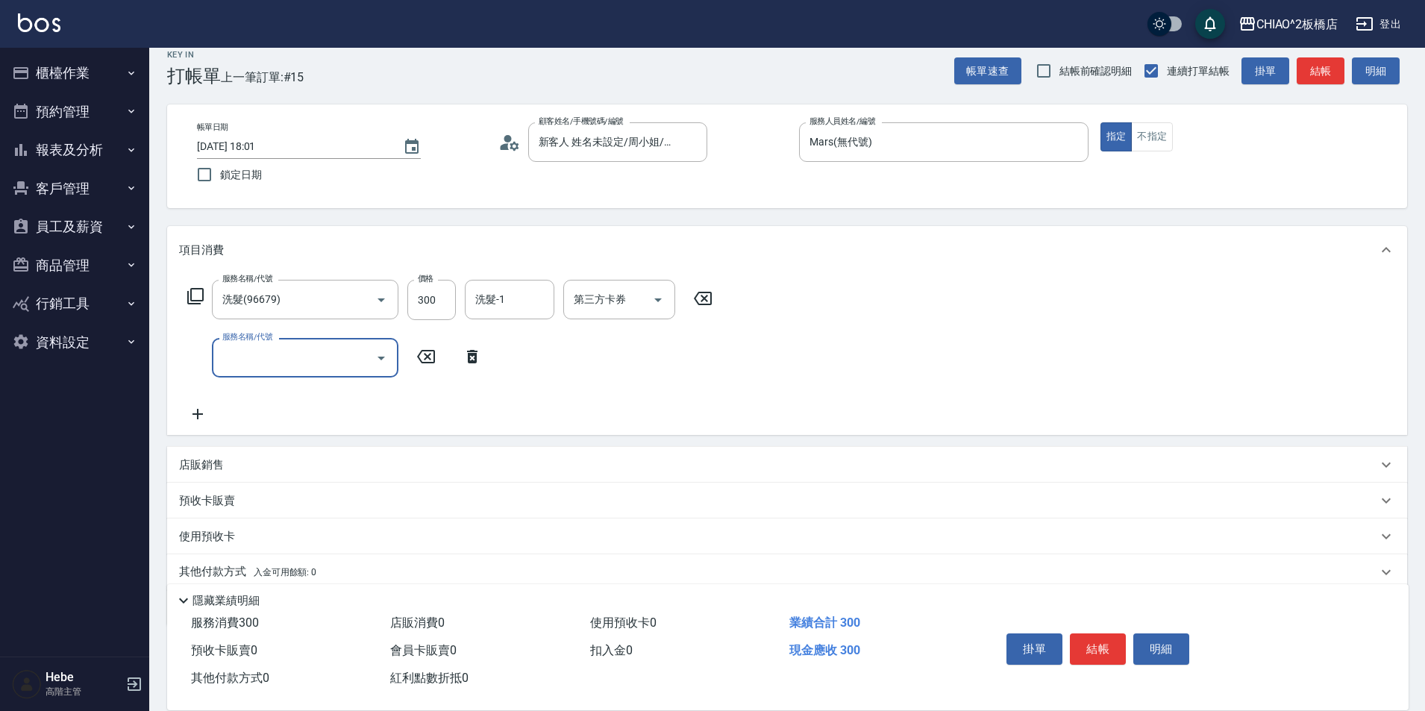
click at [250, 357] on input "服務名稱/代號" at bounding box center [294, 358] width 151 height 26
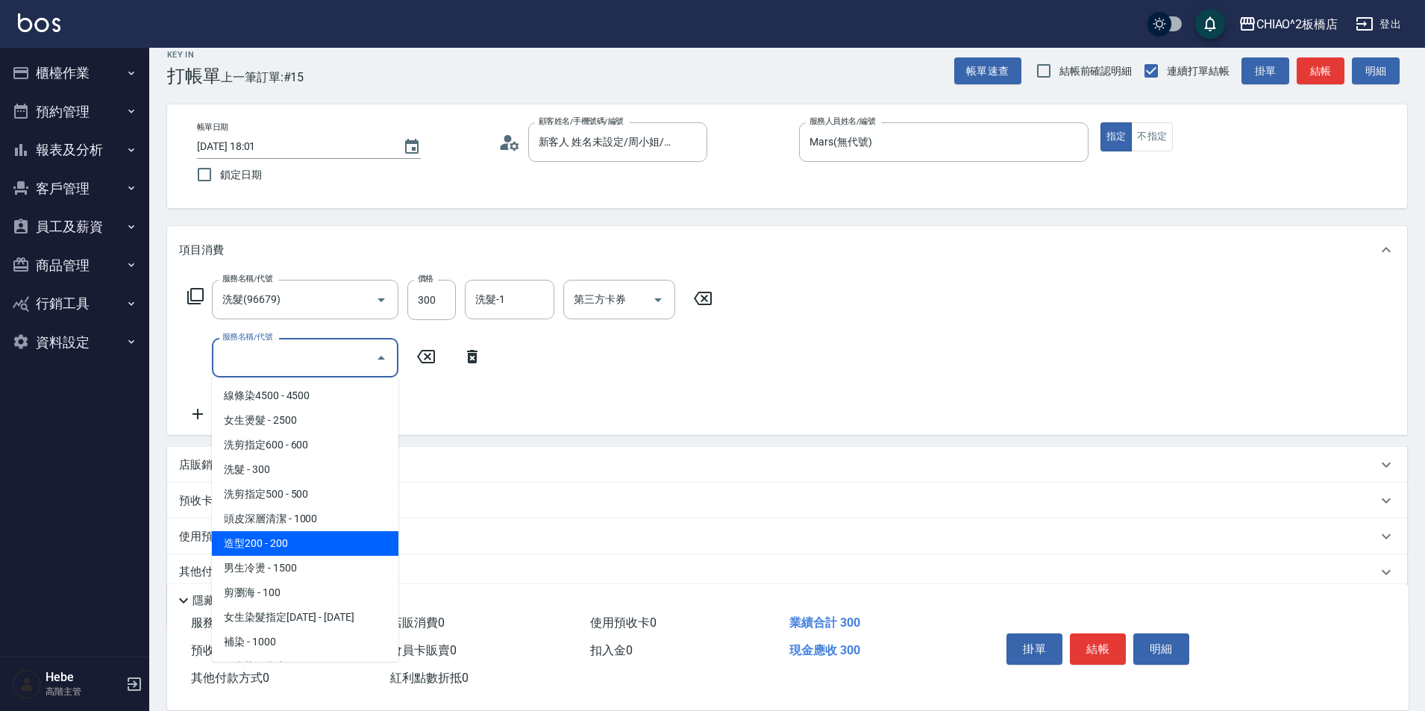
drag, startPoint x: 255, startPoint y: 541, endPoint x: 286, endPoint y: 530, distance: 32.6
click at [255, 540] on span "造型200 - 200" at bounding box center [305, 543] width 187 height 25
type input "造型200(96686)"
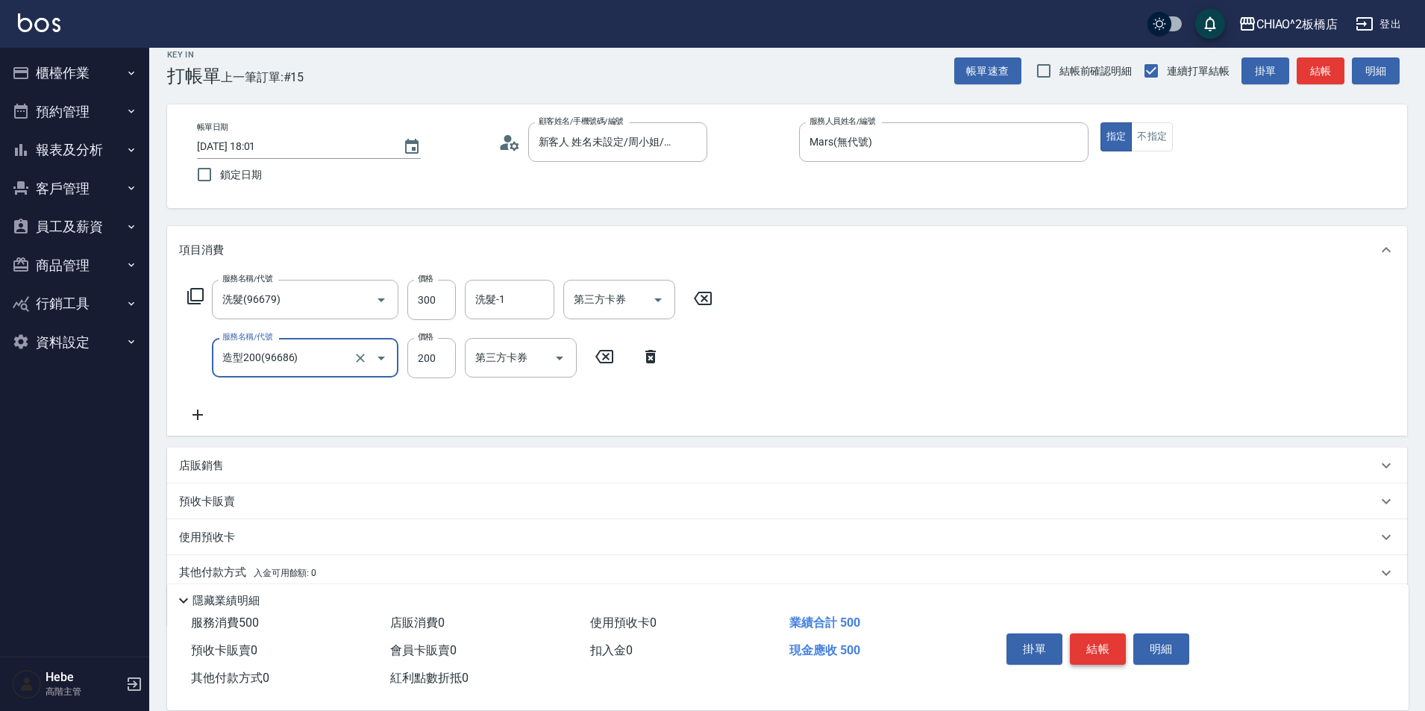
click at [1085, 641] on button "結帳" at bounding box center [1098, 649] width 56 height 31
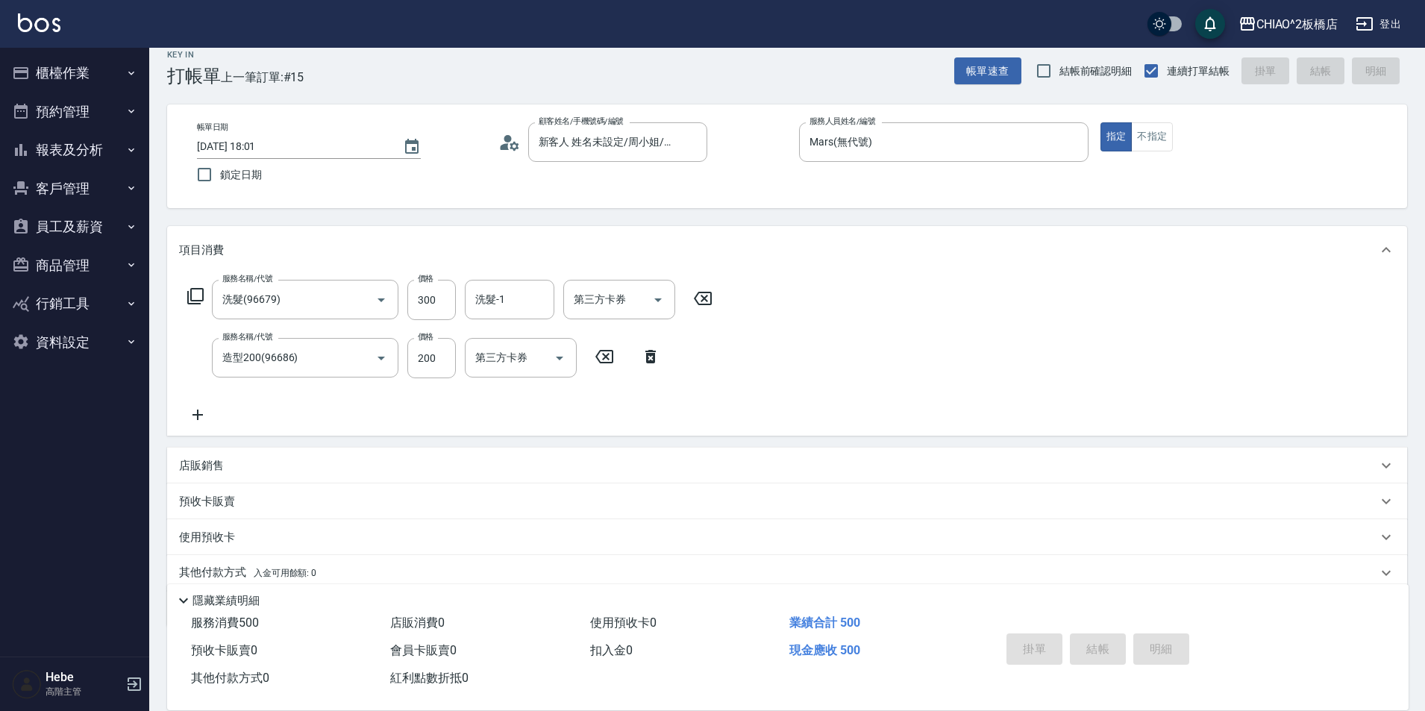
type input "[DATE] 18:02"
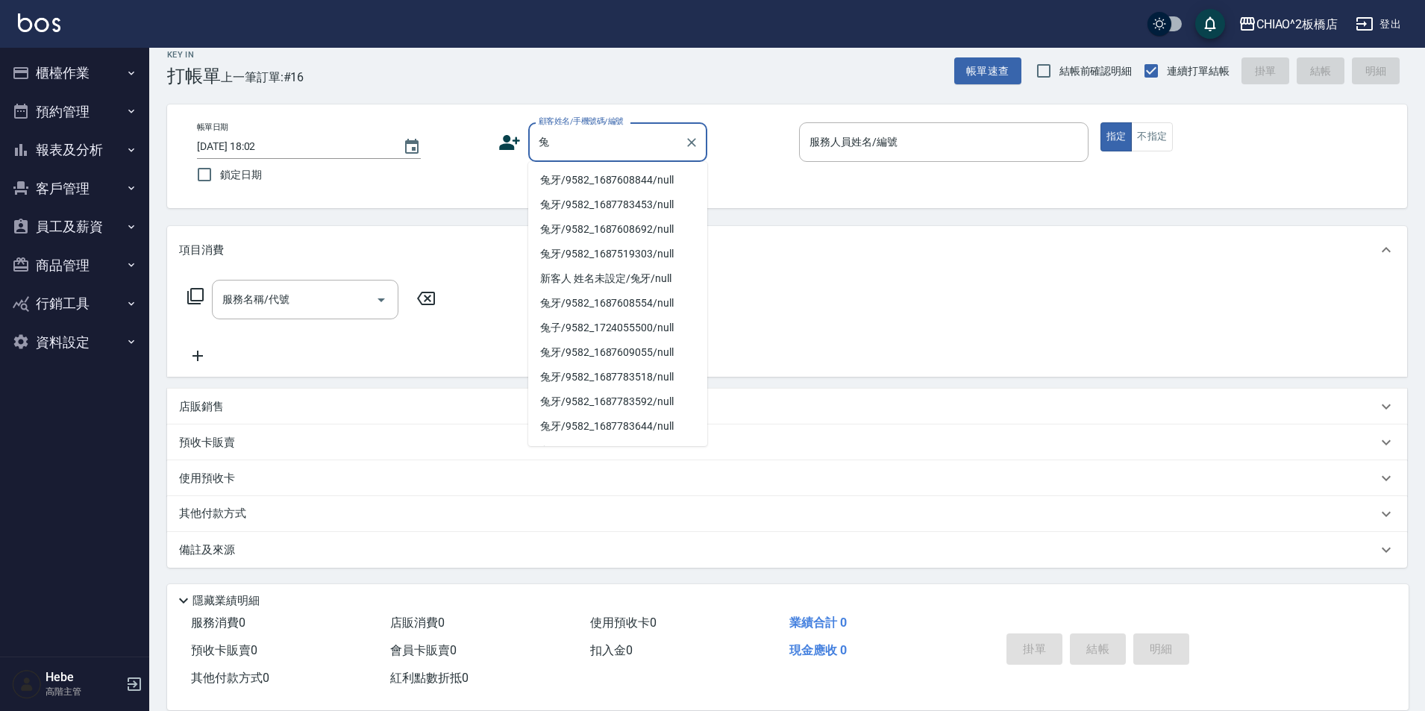
click at [559, 181] on li "兔牙/9582_1687608844/null" at bounding box center [617, 180] width 179 height 25
type input "兔牙/9582_1687608844/null"
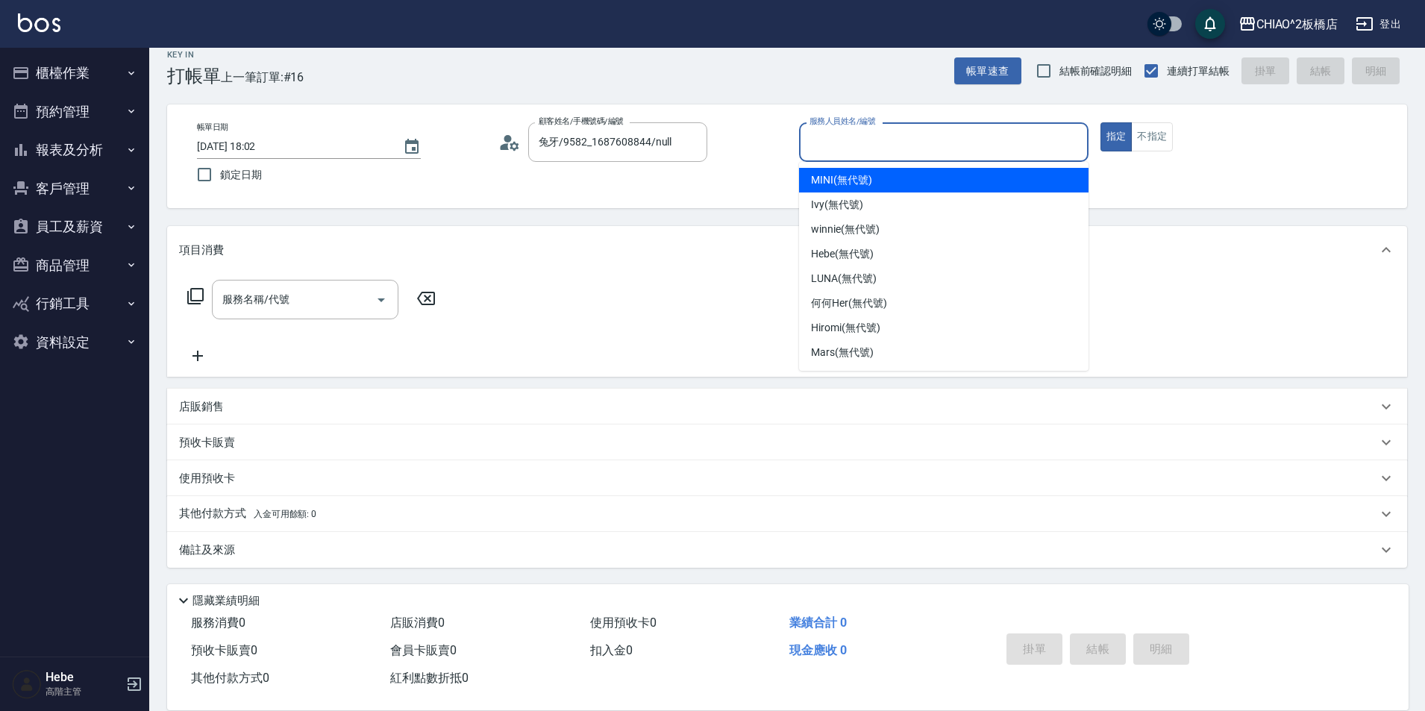
click at [852, 143] on input "服務人員姓名/編號" at bounding box center [944, 142] width 276 height 26
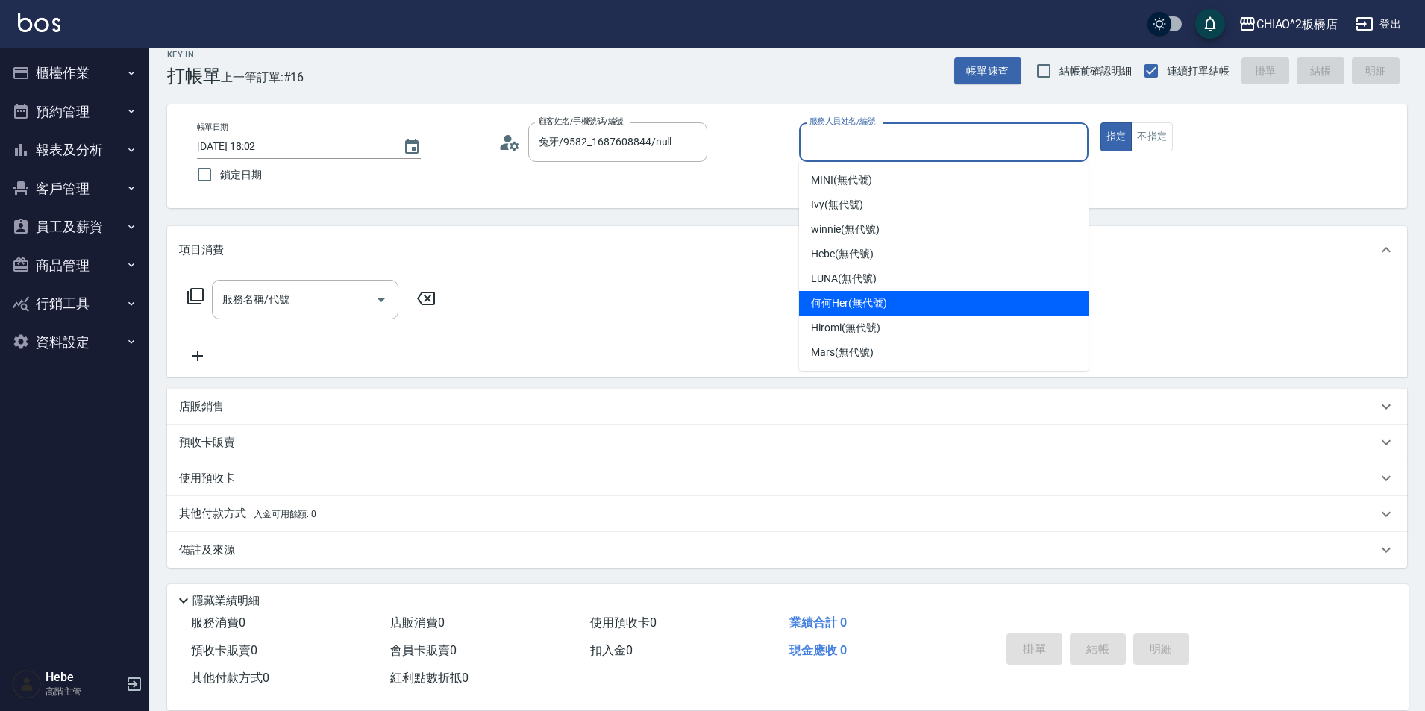
click at [867, 303] on span "何何Her (無代號)" at bounding box center [849, 304] width 76 height 16
type input "何何Her (無代號)"
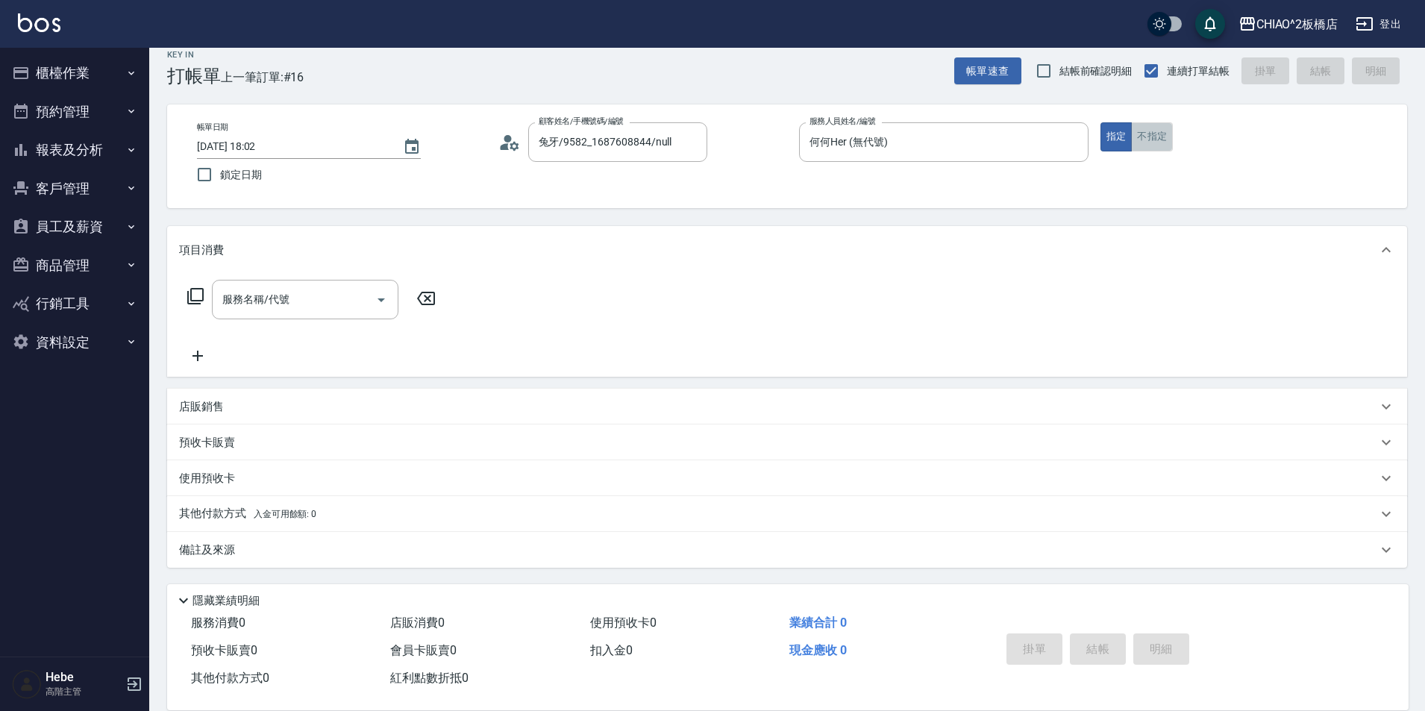
click at [1151, 134] on button "不指定" at bounding box center [1152, 136] width 42 height 29
click at [278, 293] on div "服務名稱/代號 服務名稱/代號" at bounding box center [305, 300] width 187 height 40
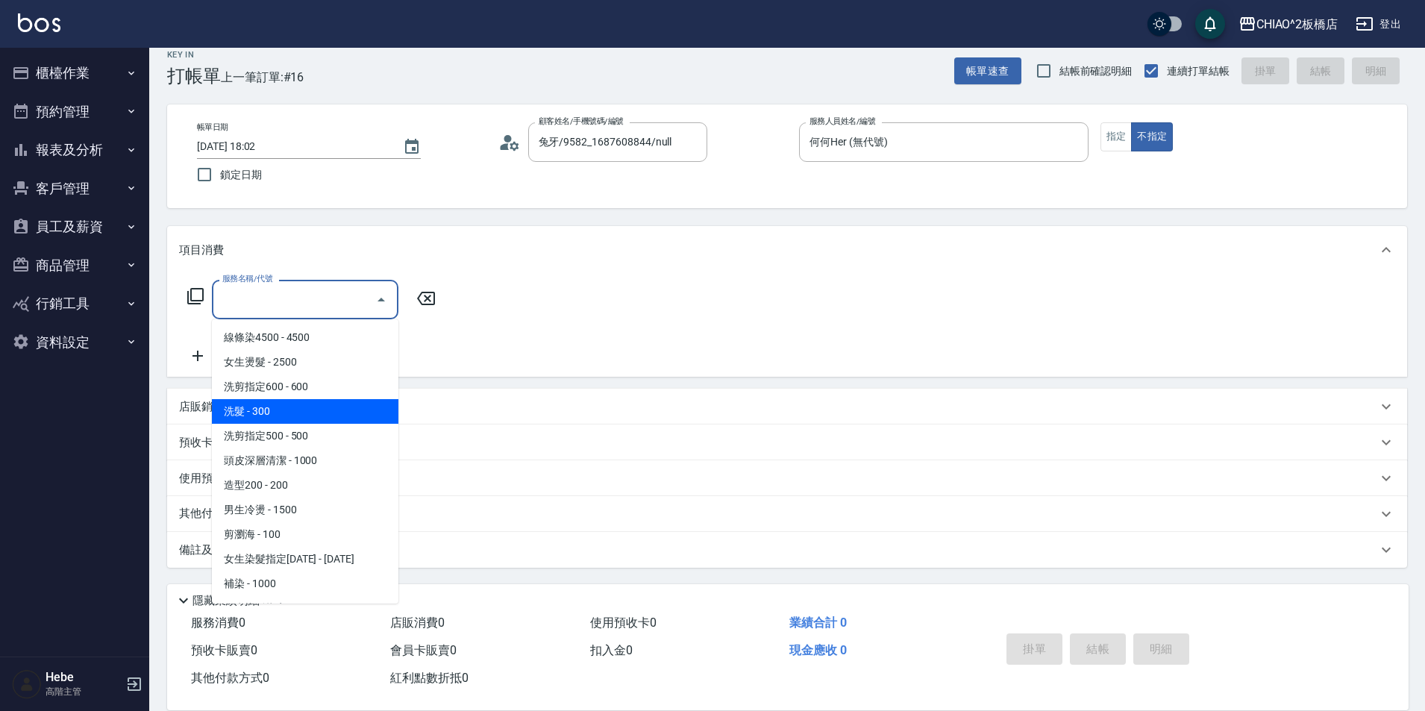
click at [299, 407] on span "洗髮 - 300" at bounding box center [305, 411] width 187 height 25
type input "洗髮(96679)"
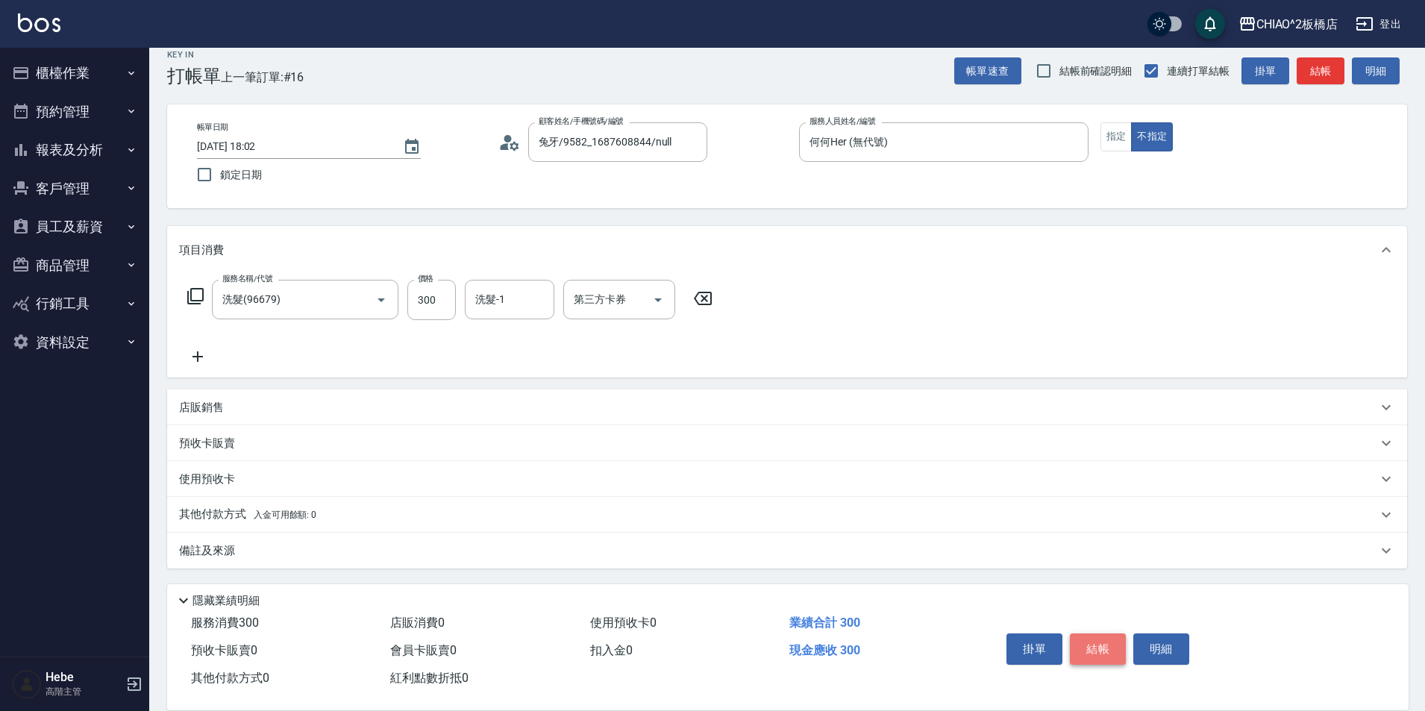
click at [1103, 635] on button "結帳" at bounding box center [1098, 649] width 56 height 31
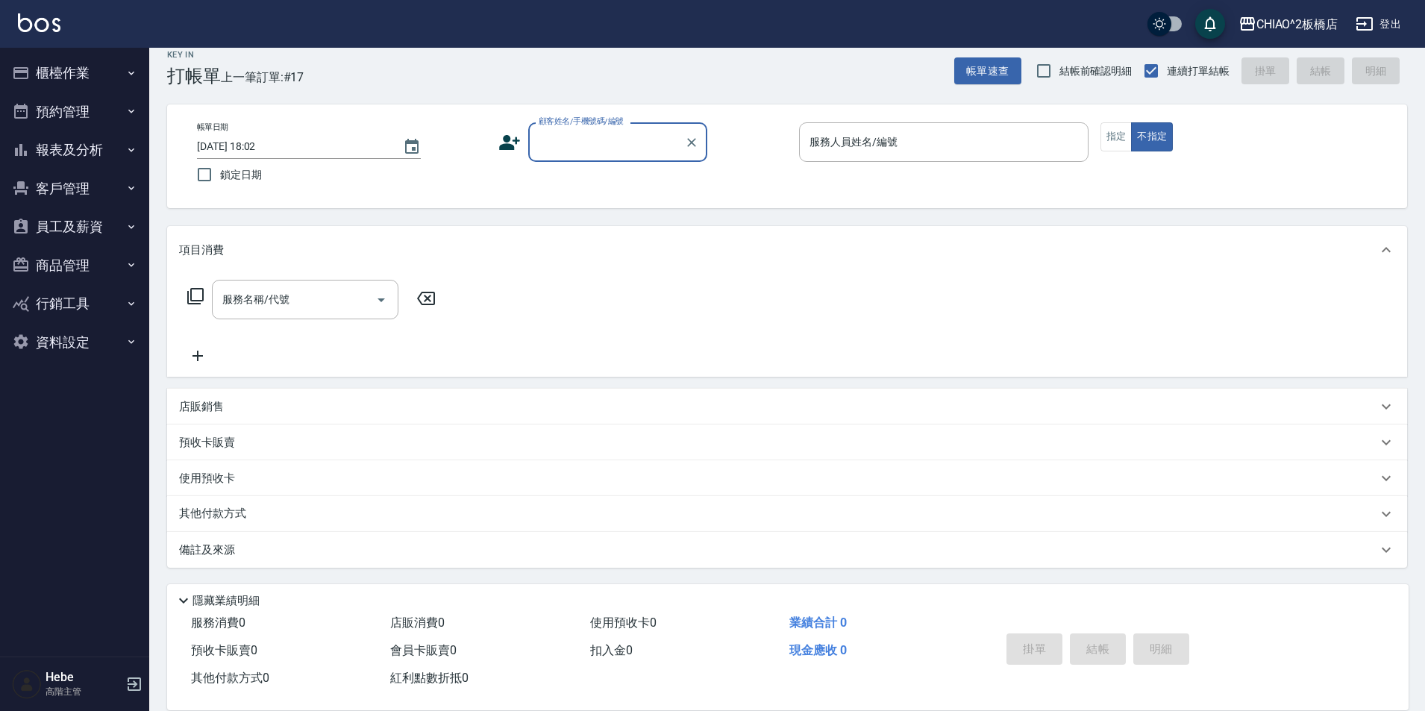
click at [87, 84] on button "櫃檯作業" at bounding box center [74, 73] width 137 height 39
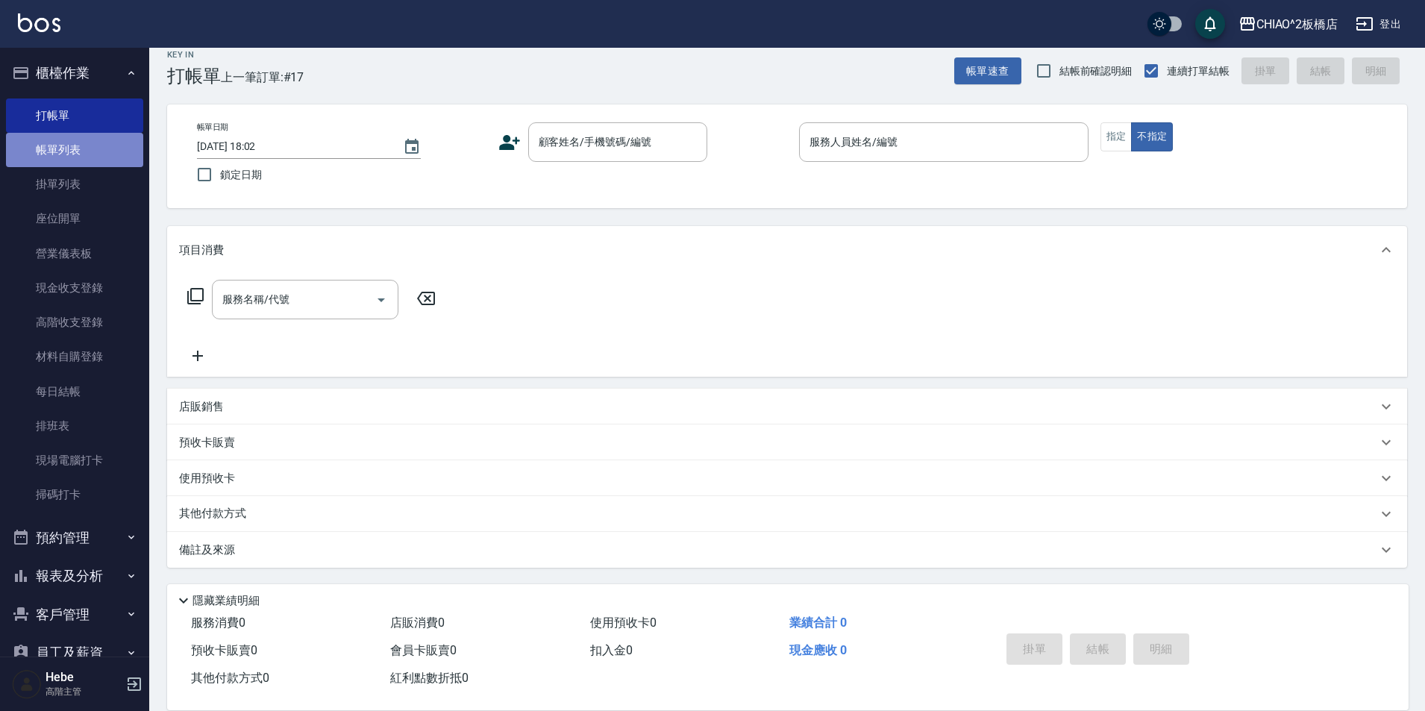
click at [81, 151] on link "帳單列表" at bounding box center [74, 150] width 137 height 34
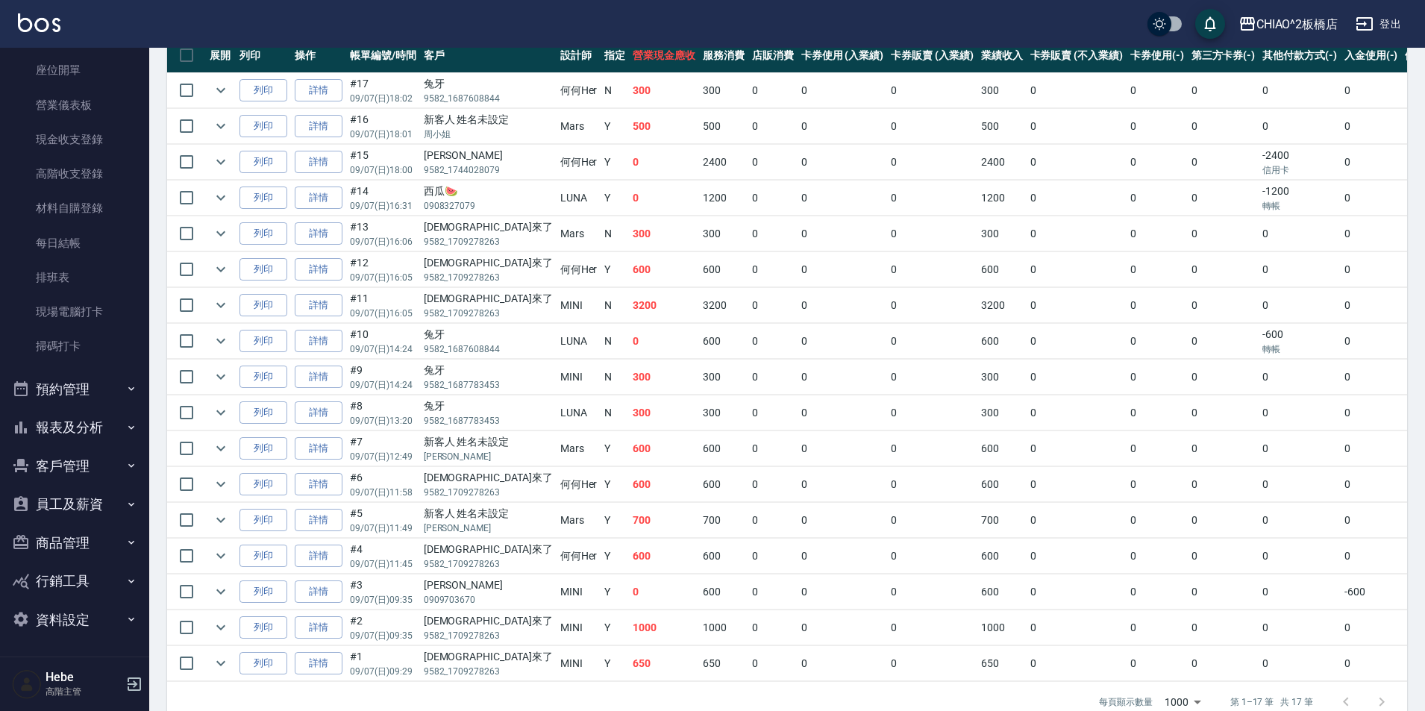
scroll to position [416, 0]
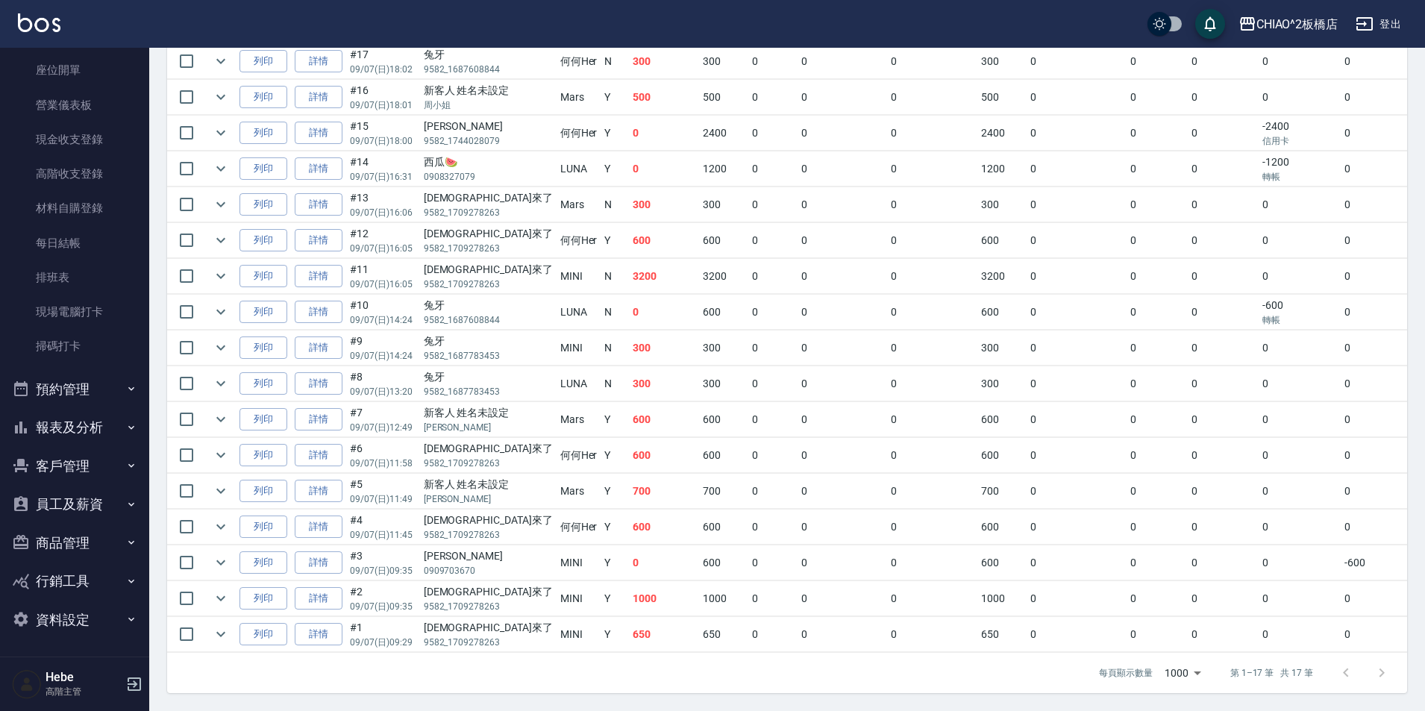
click at [87, 430] on button "報表及分析" at bounding box center [74, 427] width 137 height 39
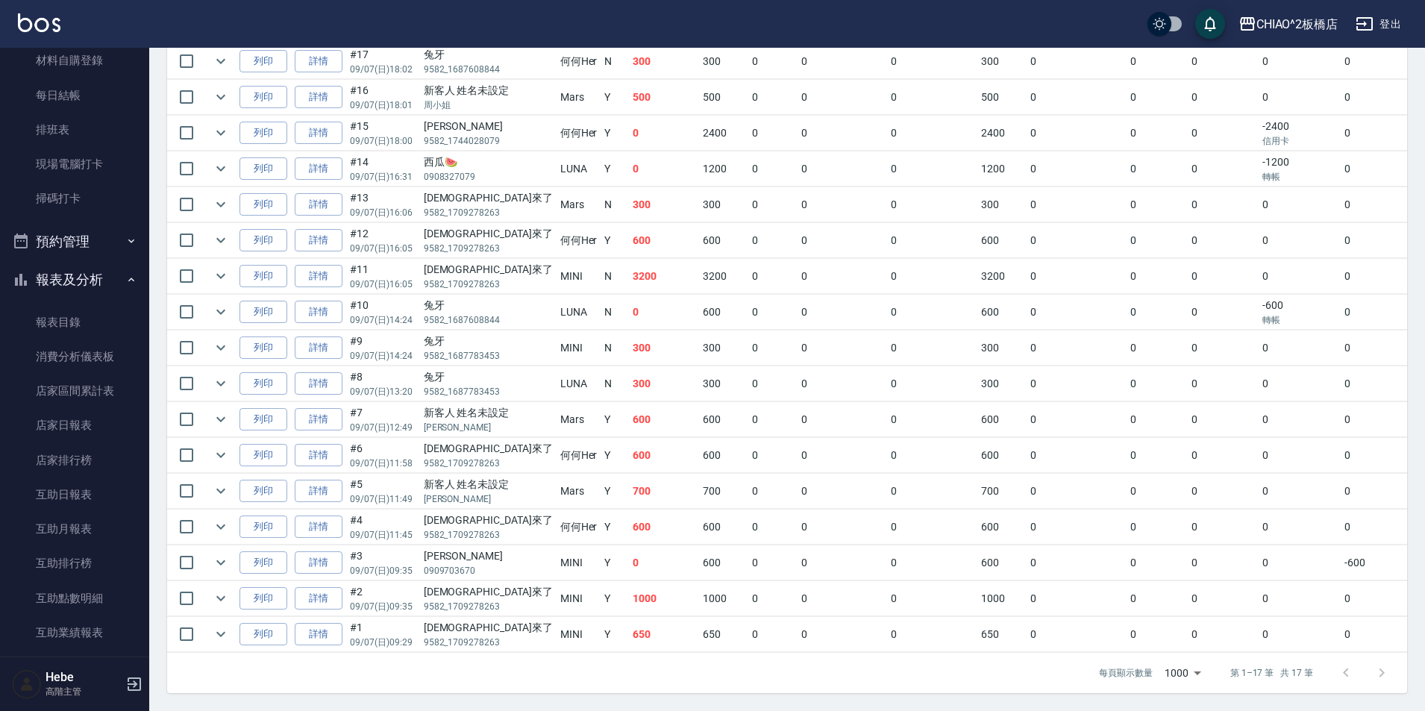
scroll to position [298, 0]
click at [75, 422] on link "店家日報表" at bounding box center [74, 424] width 137 height 34
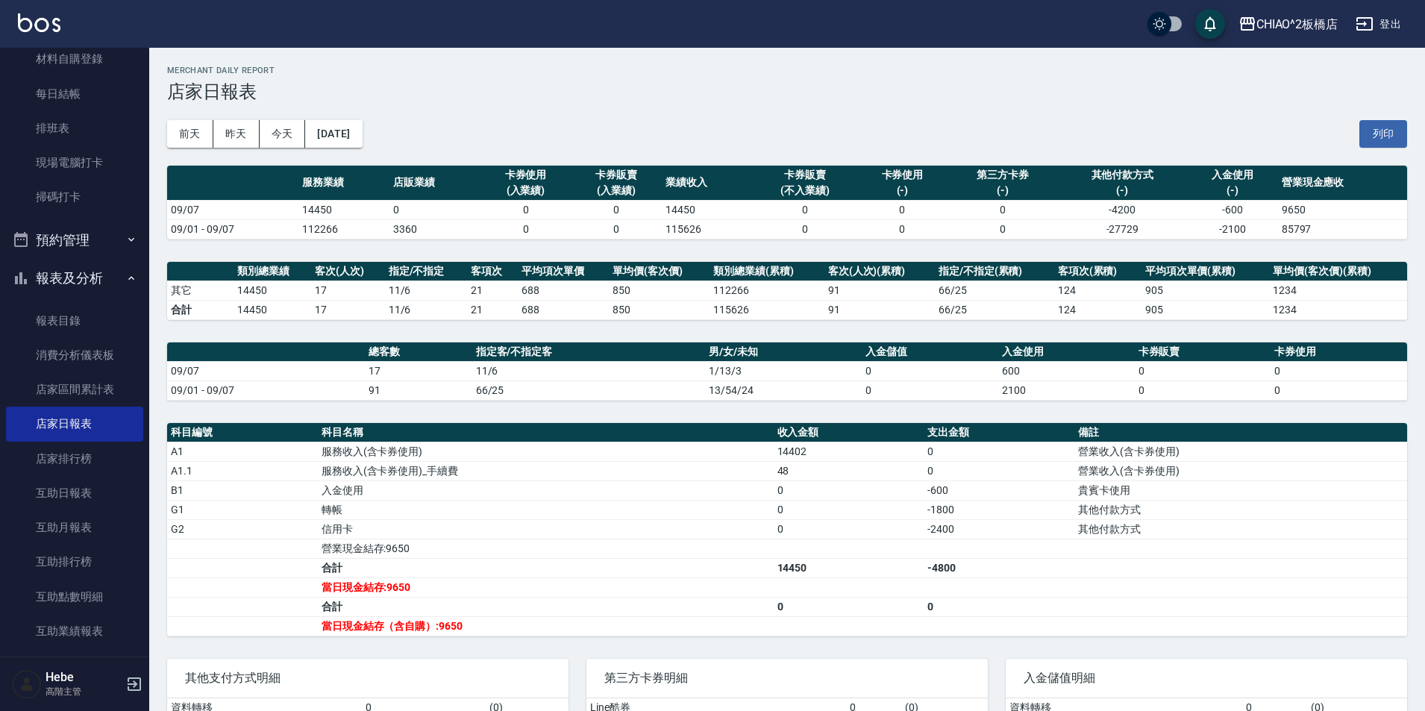
scroll to position [101, 0]
